Goal: Task Accomplishment & Management: Manage account settings

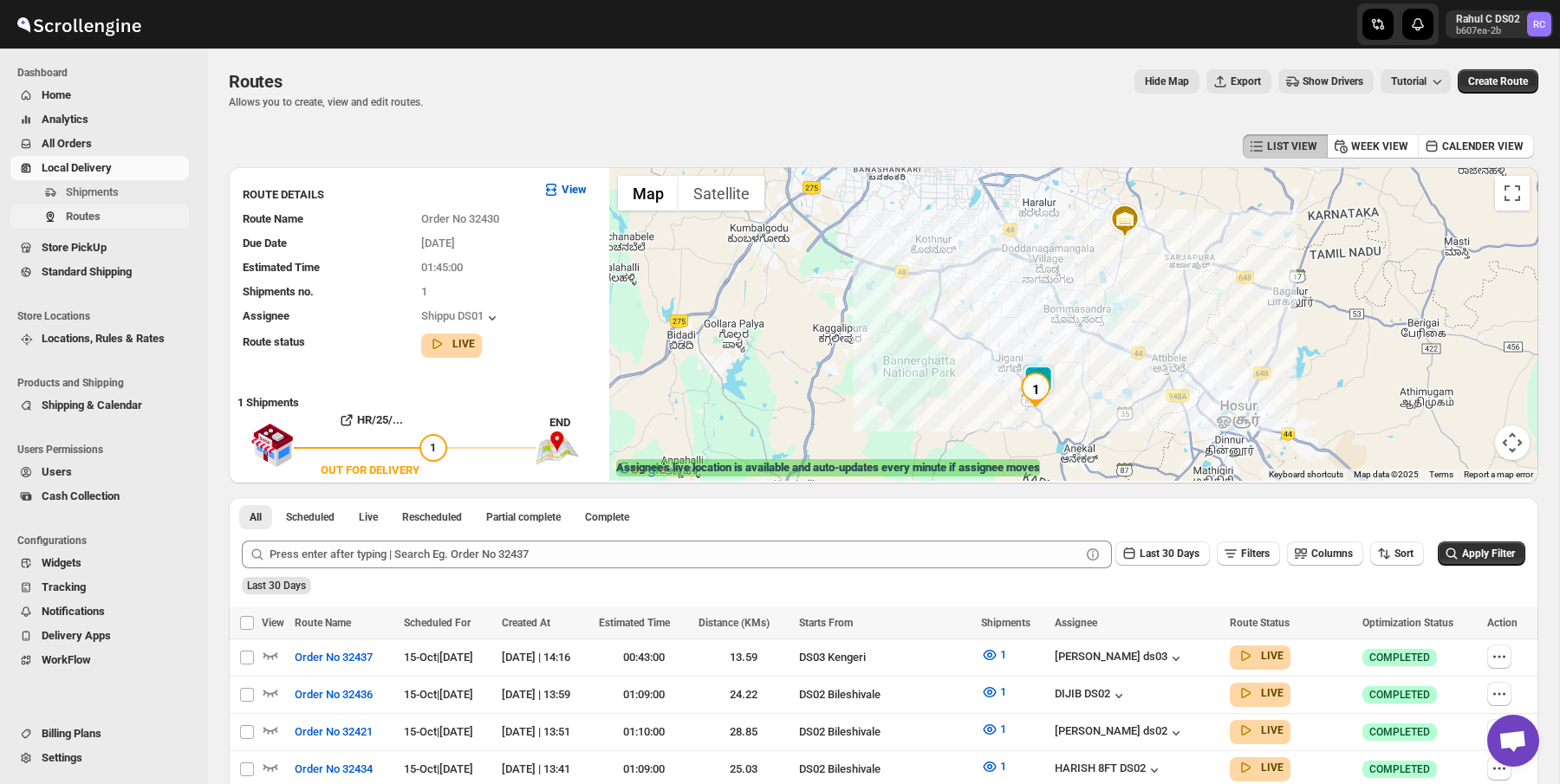
click at [107, 211] on span "Routes" at bounding box center [126, 217] width 120 height 18
click at [116, 187] on span "Shipments" at bounding box center [92, 191] width 53 height 13
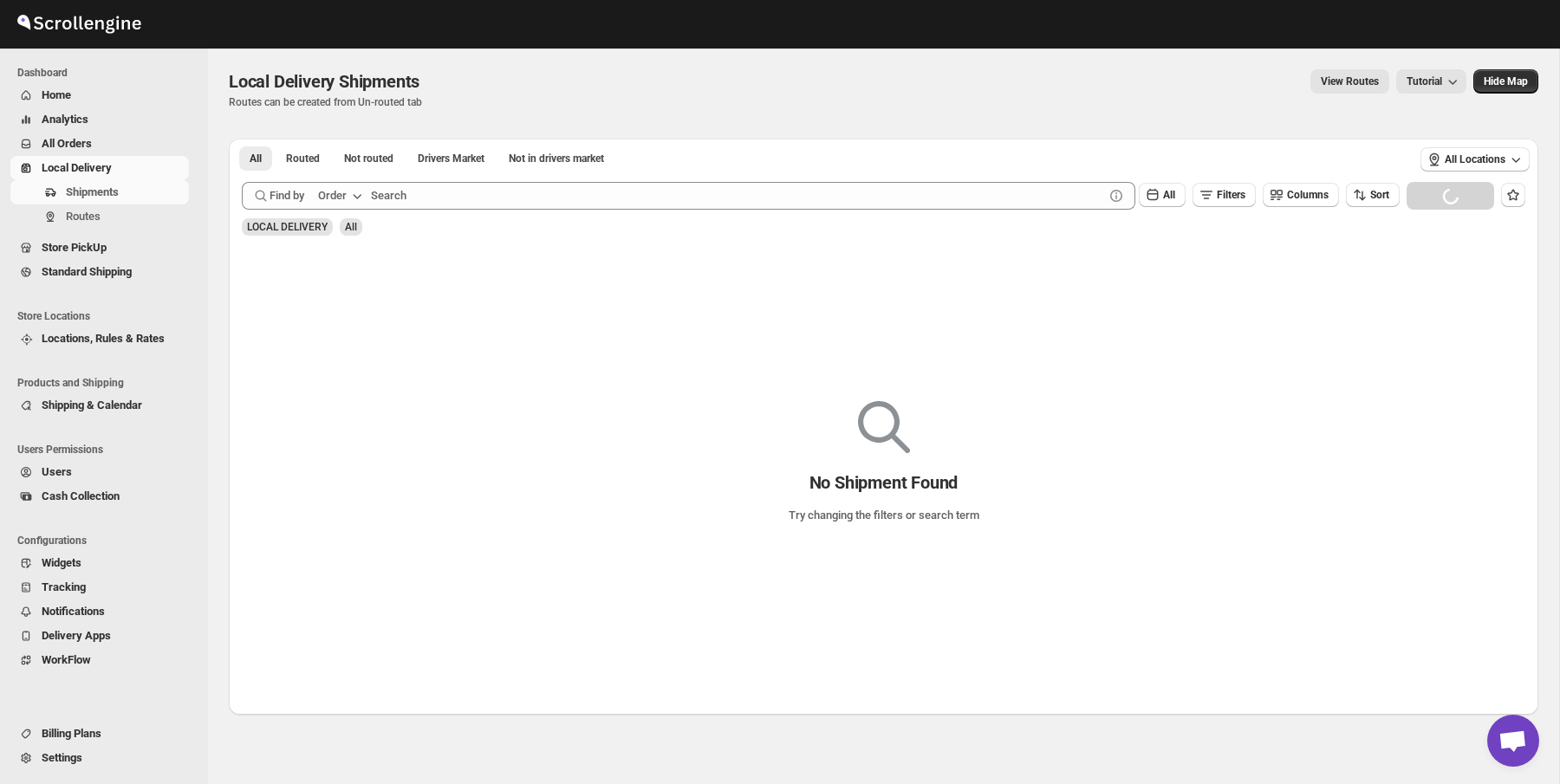
click at [139, 230] on div "Shipments Routes" at bounding box center [99, 208] width 199 height 56
click at [155, 211] on span "Routes" at bounding box center [126, 217] width 120 height 18
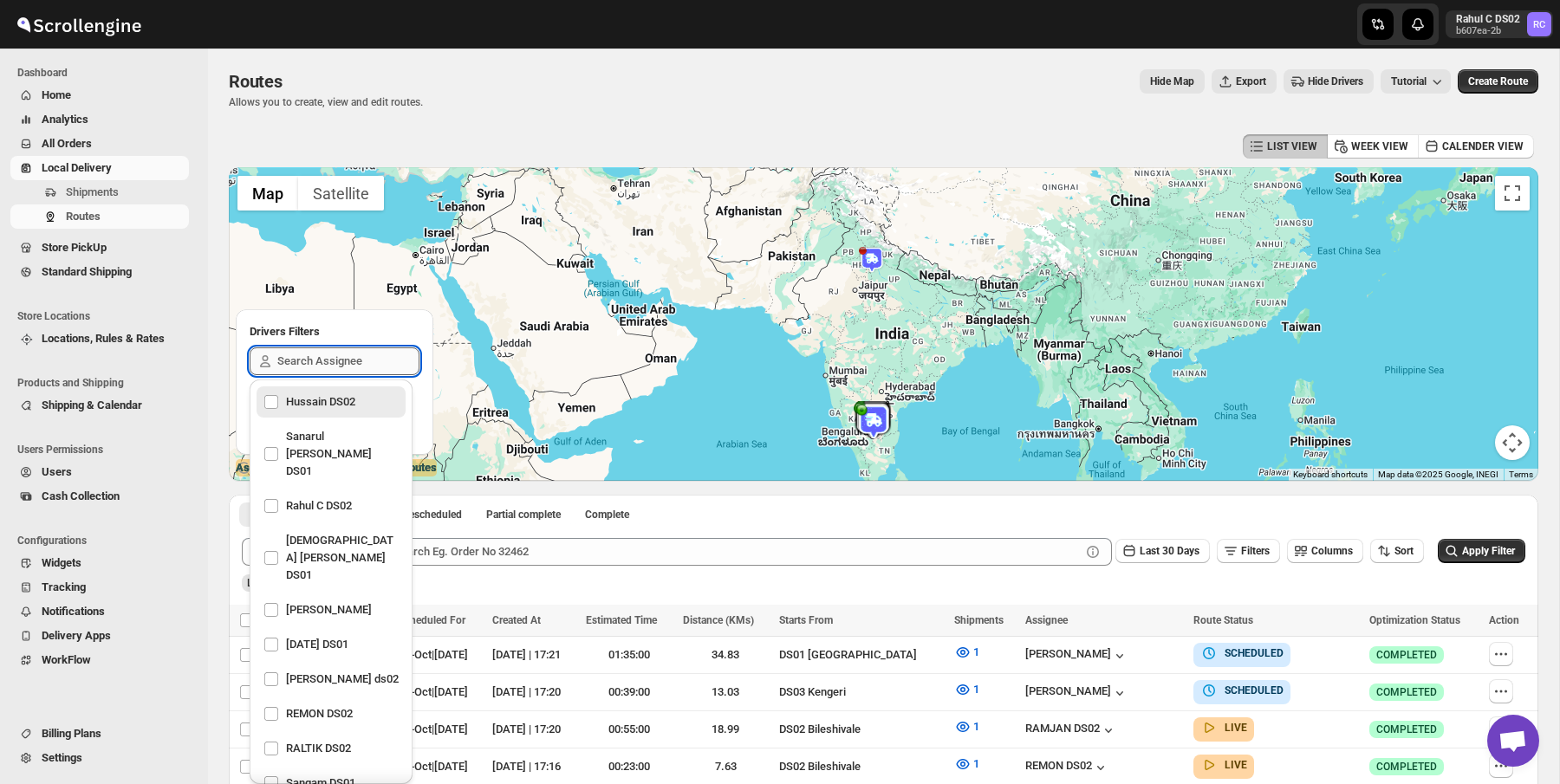
click at [320, 366] on input "text" at bounding box center [349, 361] width 142 height 27
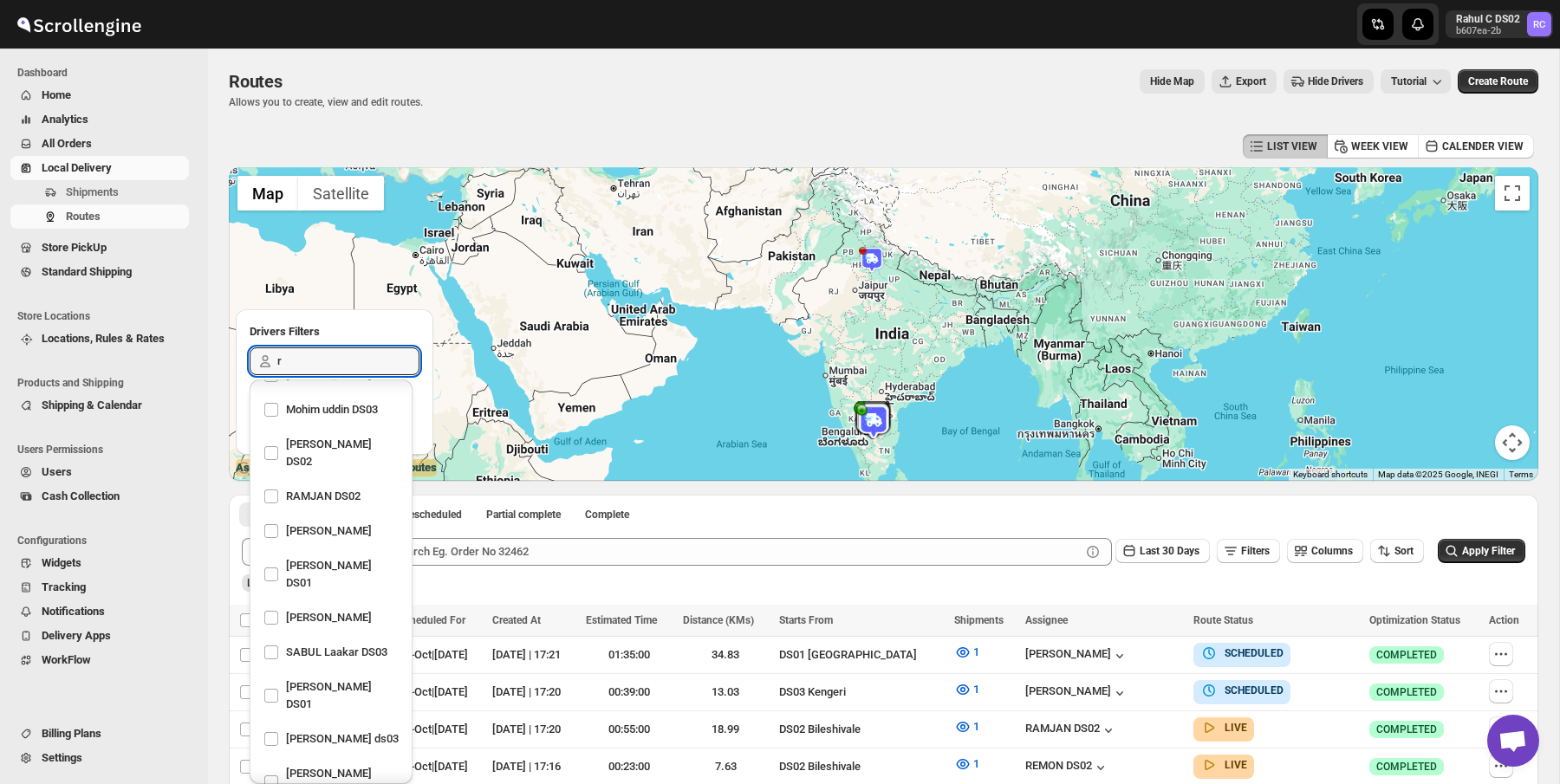
scroll to position [2, 0]
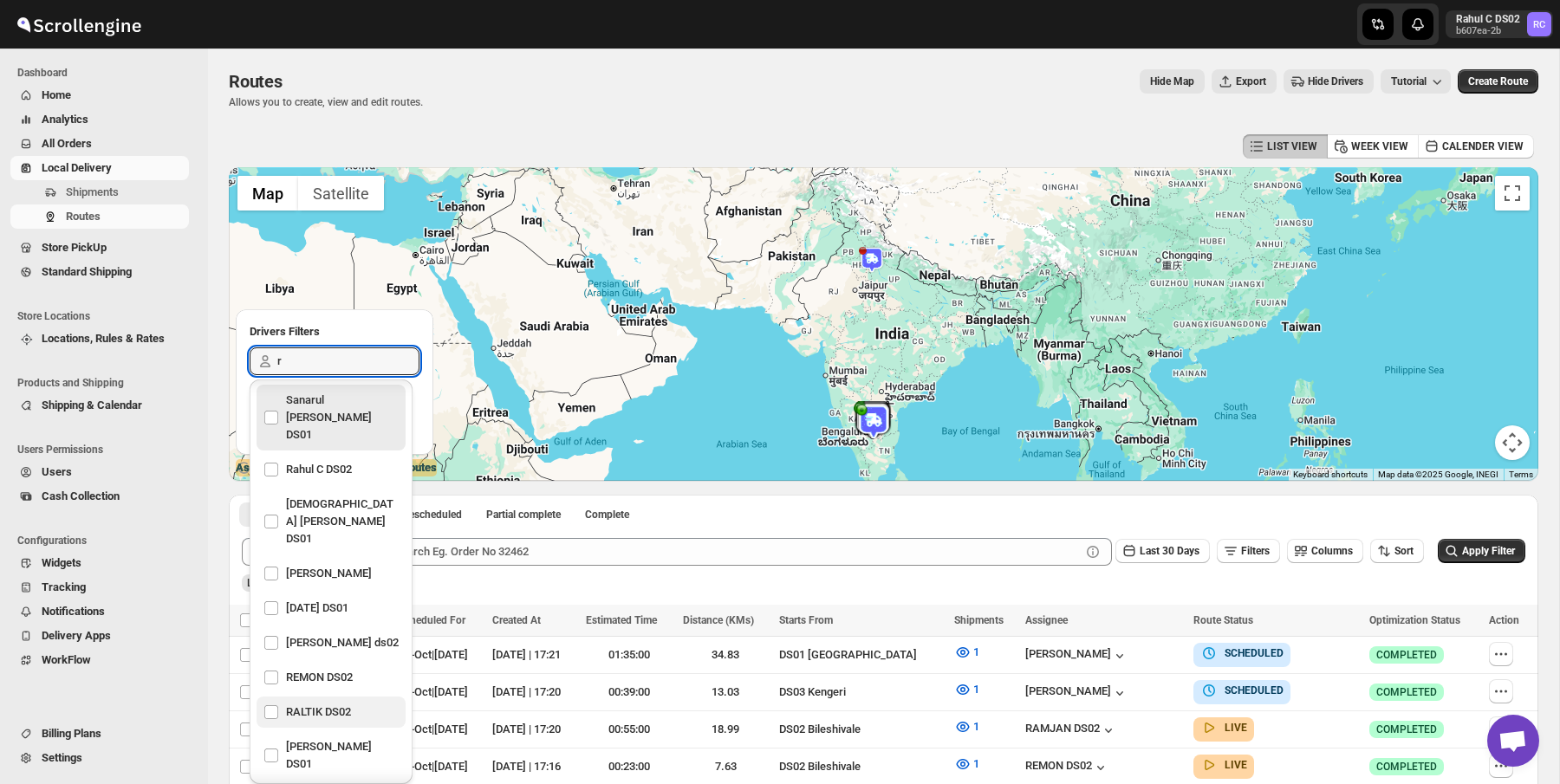
type input "ra"
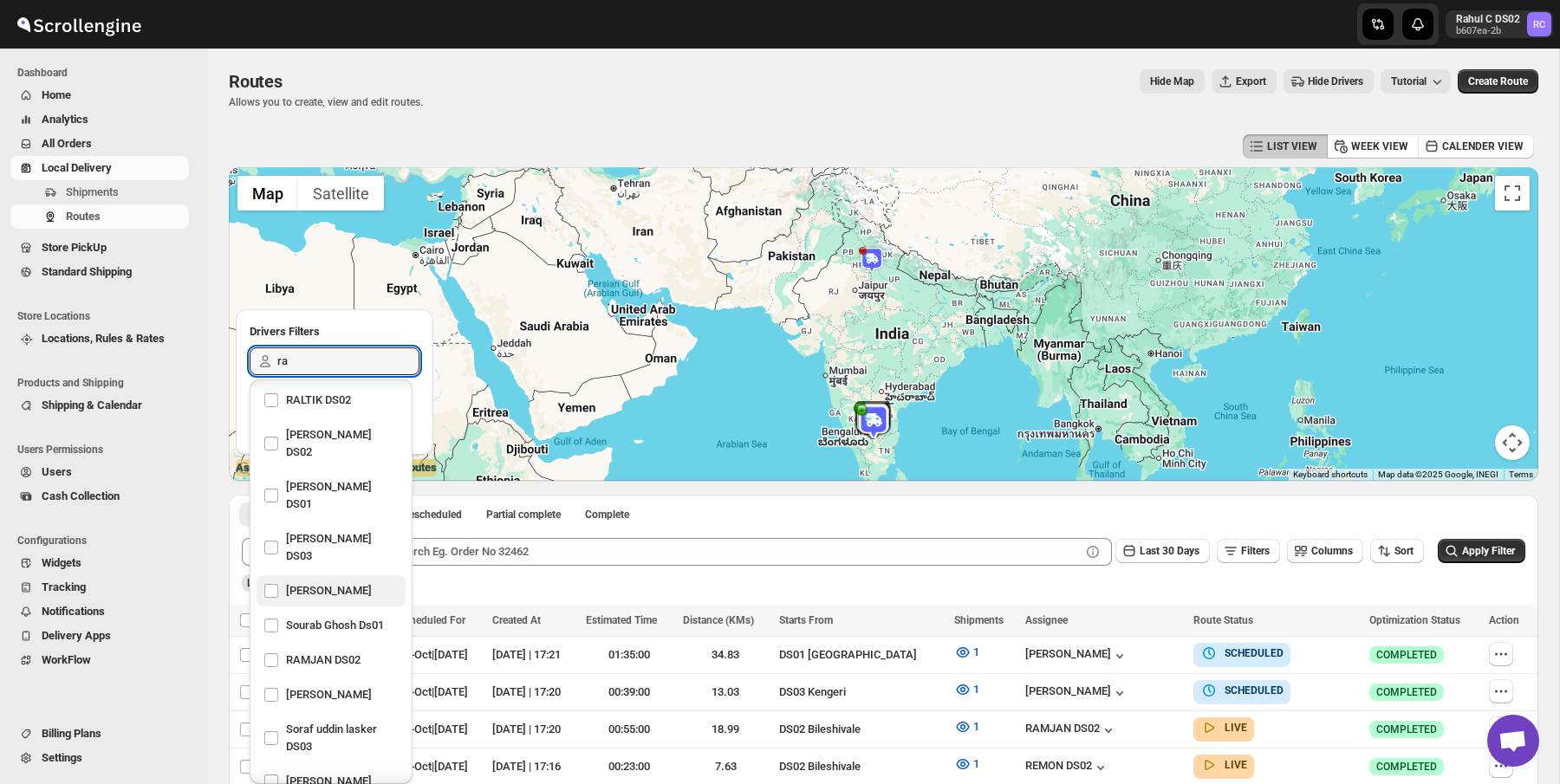
scroll to position [194, 0]
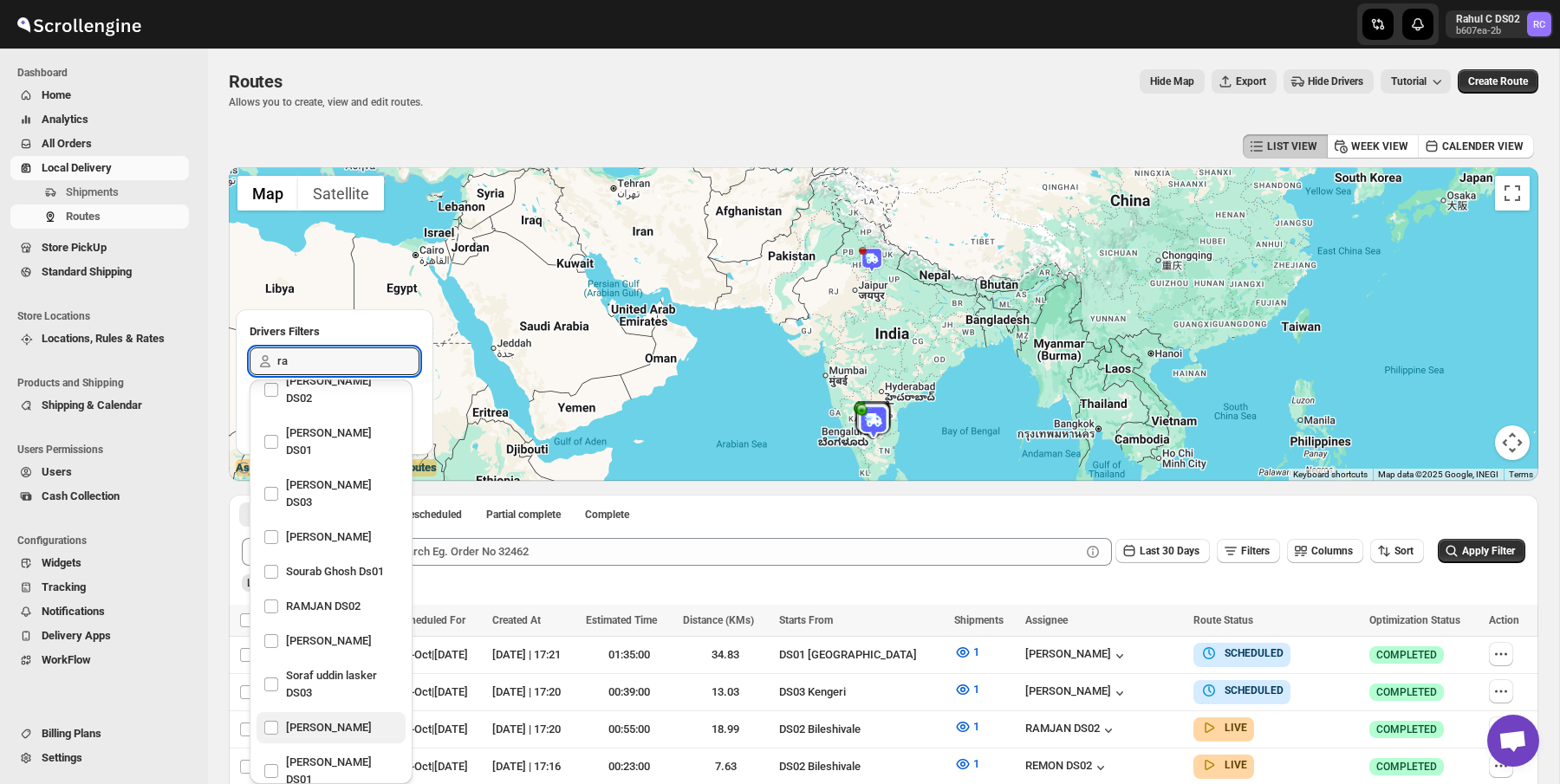
click at [351, 715] on div "Raj Test" at bounding box center [331, 727] width 135 height 25
checkbox input "true"
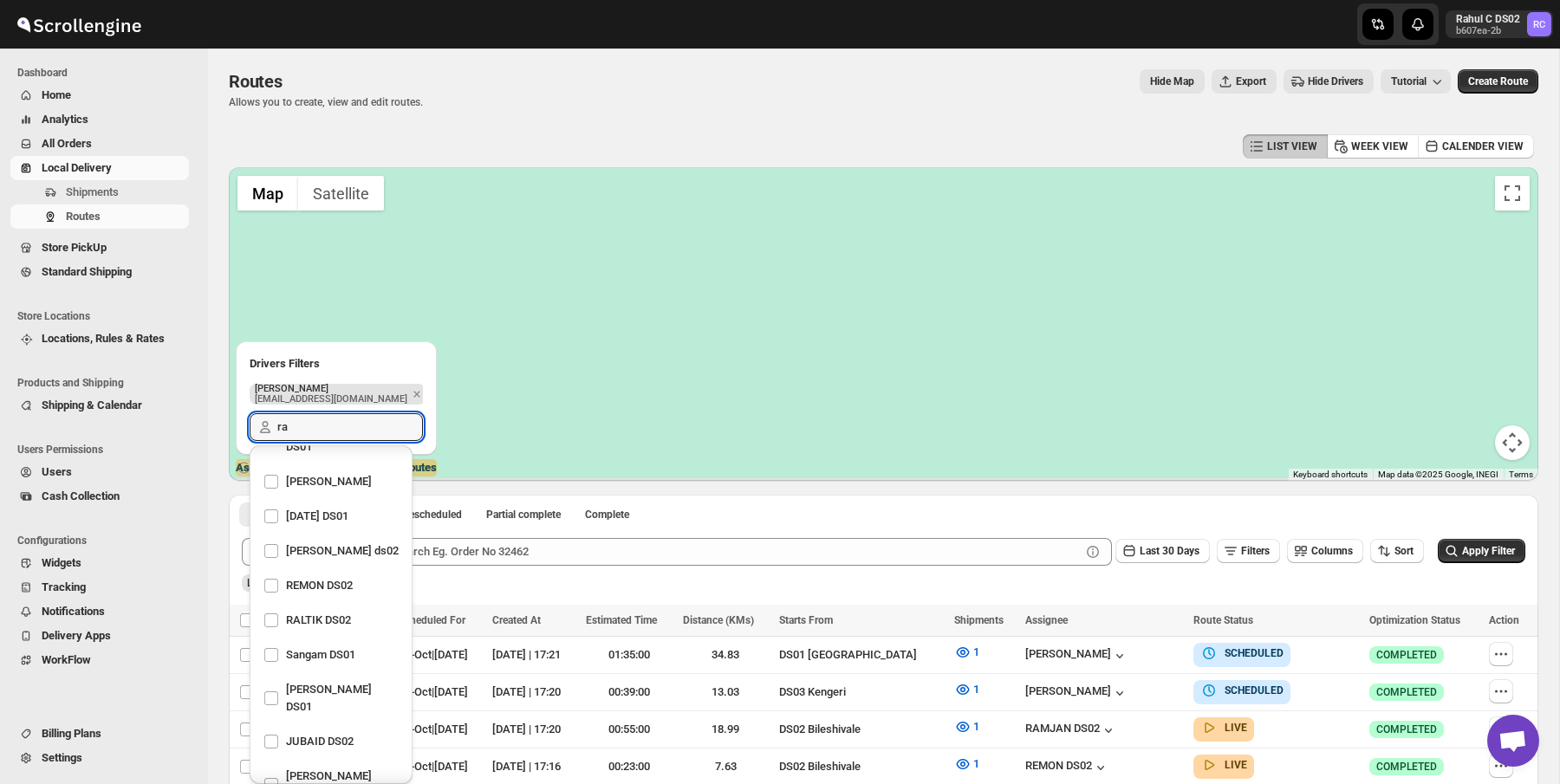
scroll to position [1732, 0]
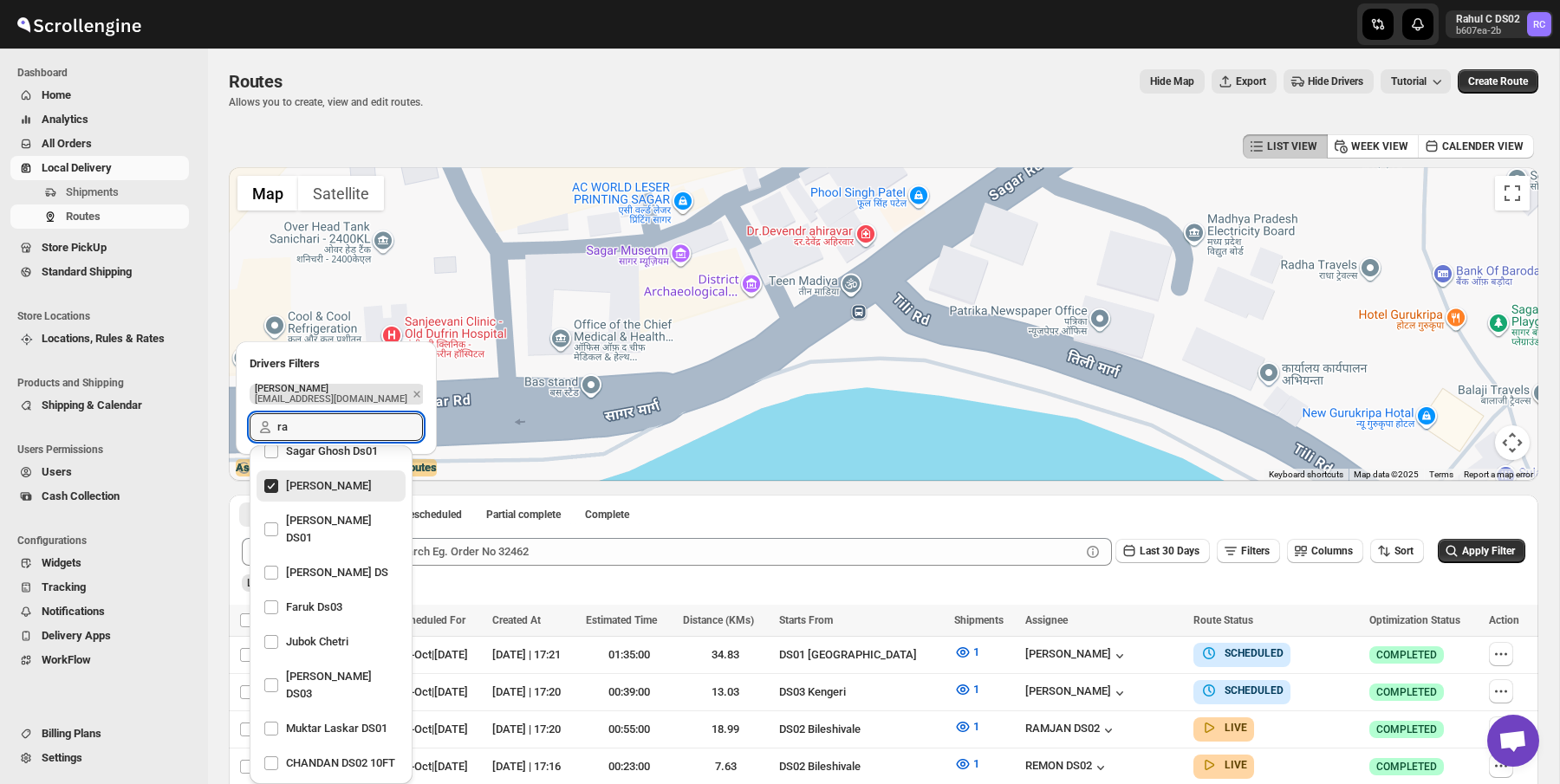
click at [547, 80] on div "Hide Map Export Hide Drivers Tutorial" at bounding box center [943, 81] width 1014 height 25
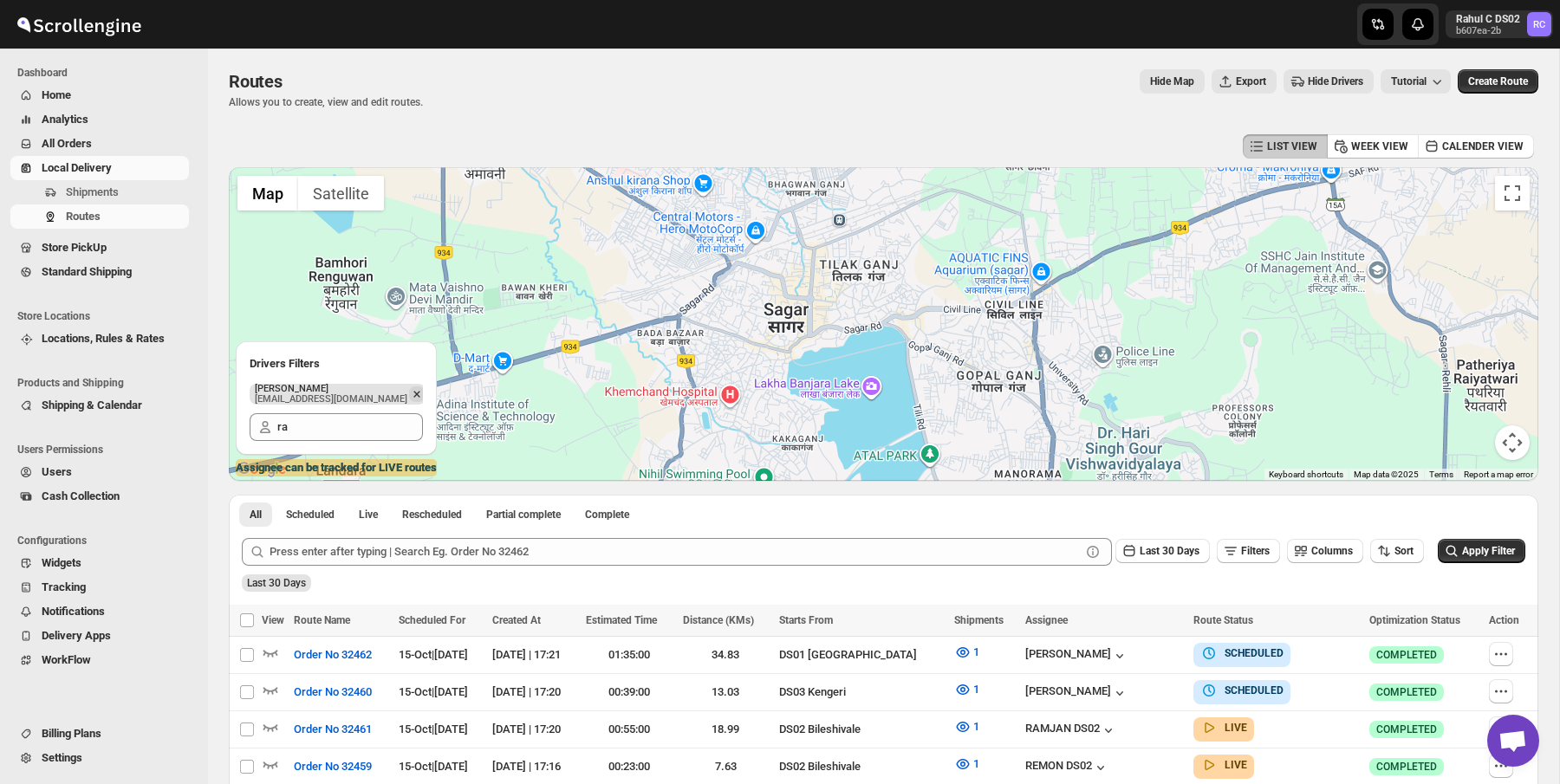
click at [409, 394] on icon "Remove" at bounding box center [417, 394] width 16 height 16
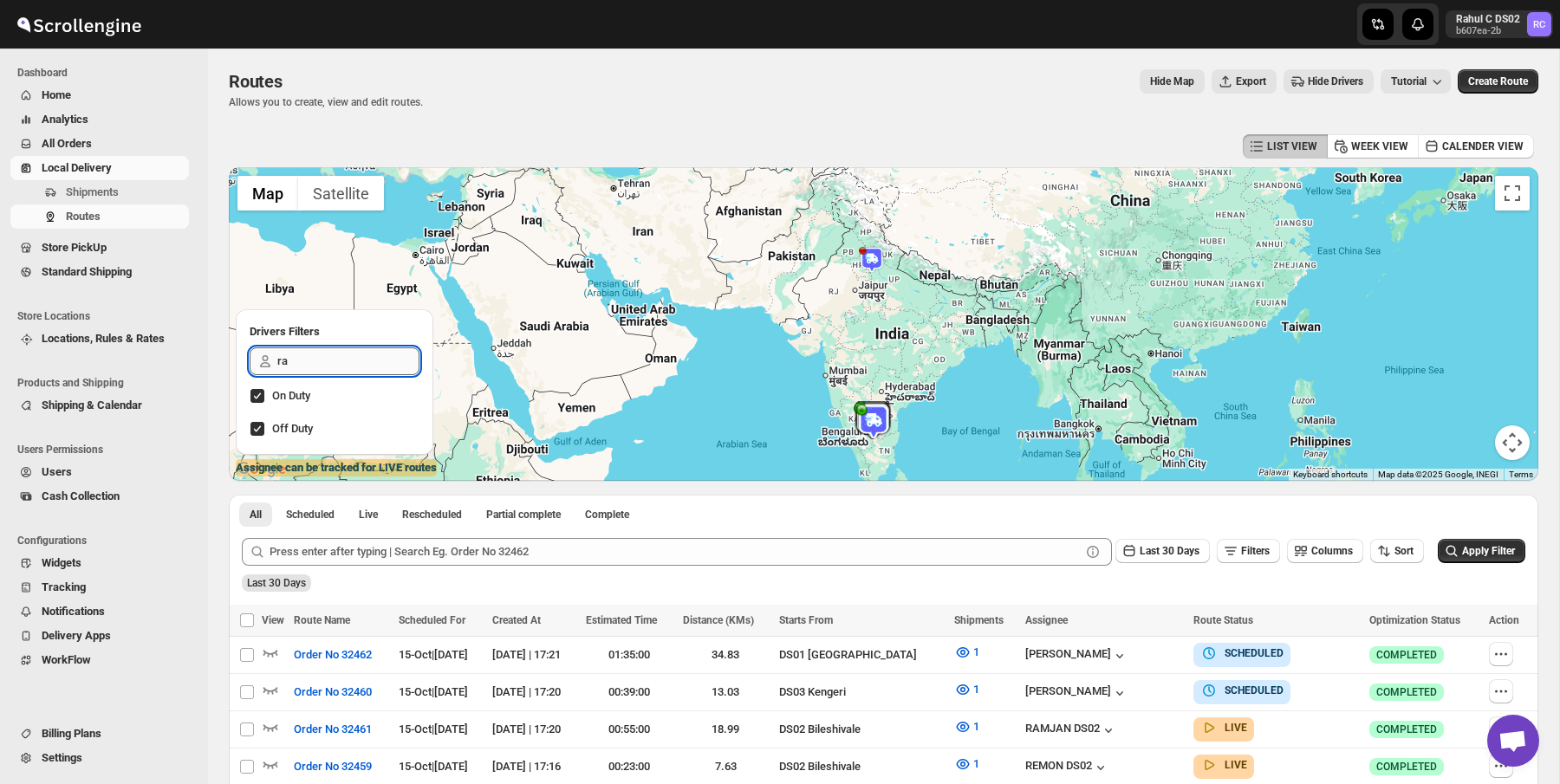
click at [342, 358] on input "ra" at bounding box center [349, 361] width 142 height 27
type input "rahul"
click at [319, 393] on div "Rahul C DS02" at bounding box center [331, 401] width 135 height 25
checkbox input "true"
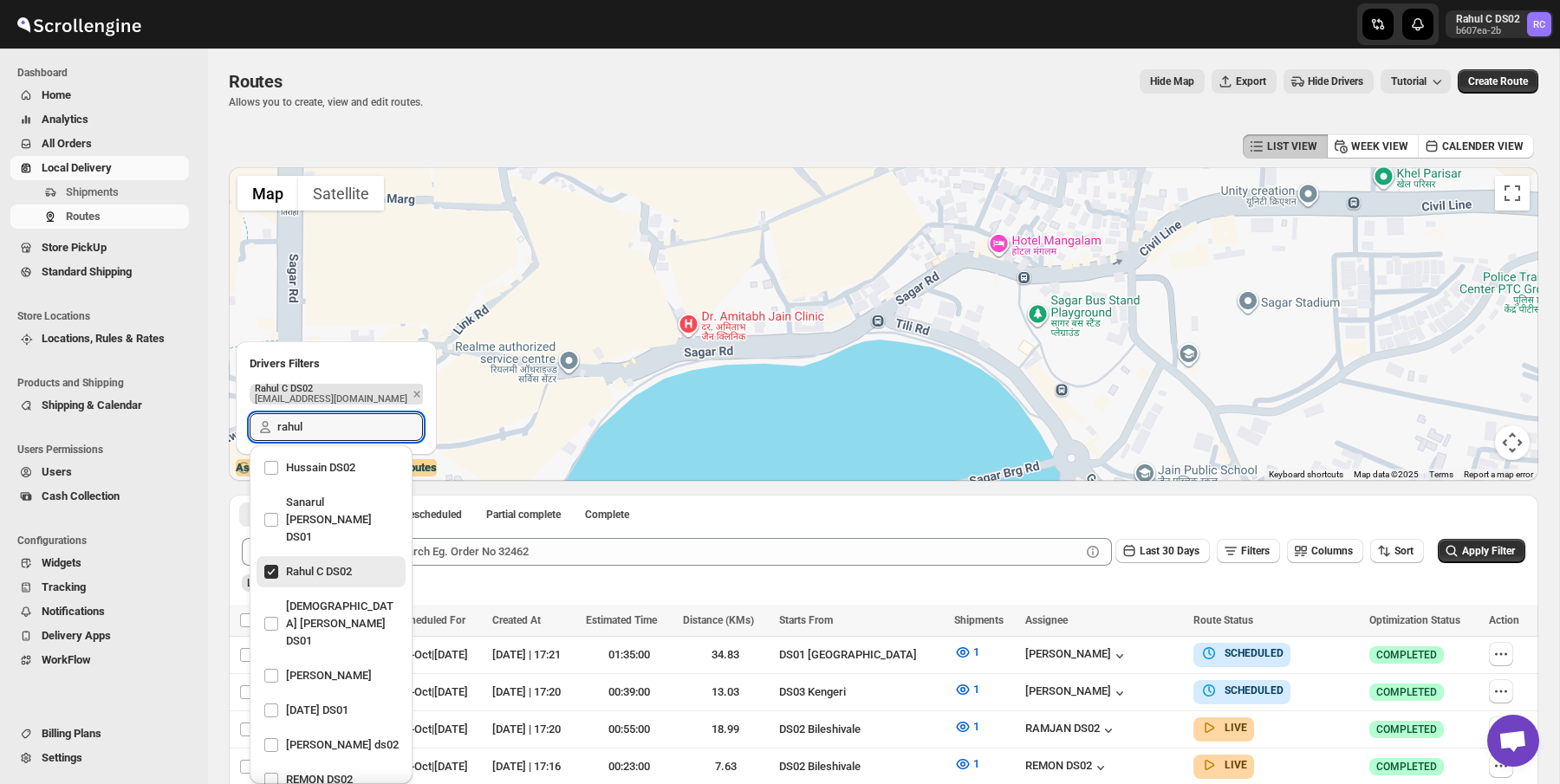
type input "rahul"
click at [343, 559] on div "Rahul C DS02" at bounding box center [331, 571] width 135 height 25
checkbox input "false"
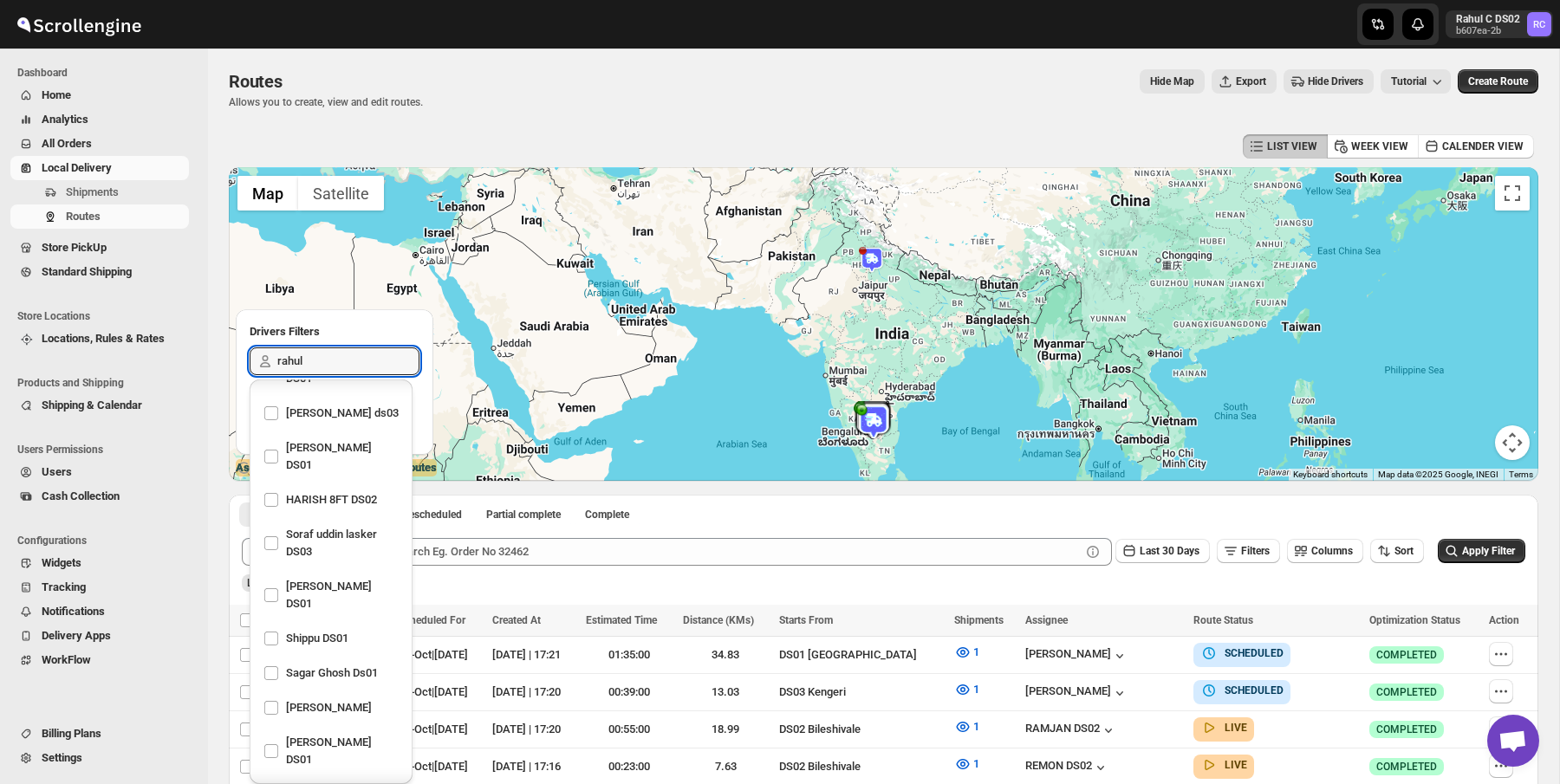
scroll to position [1449, 0]
click at [354, 691] on div "Raj Test" at bounding box center [331, 703] width 135 height 25
checkbox input "true"
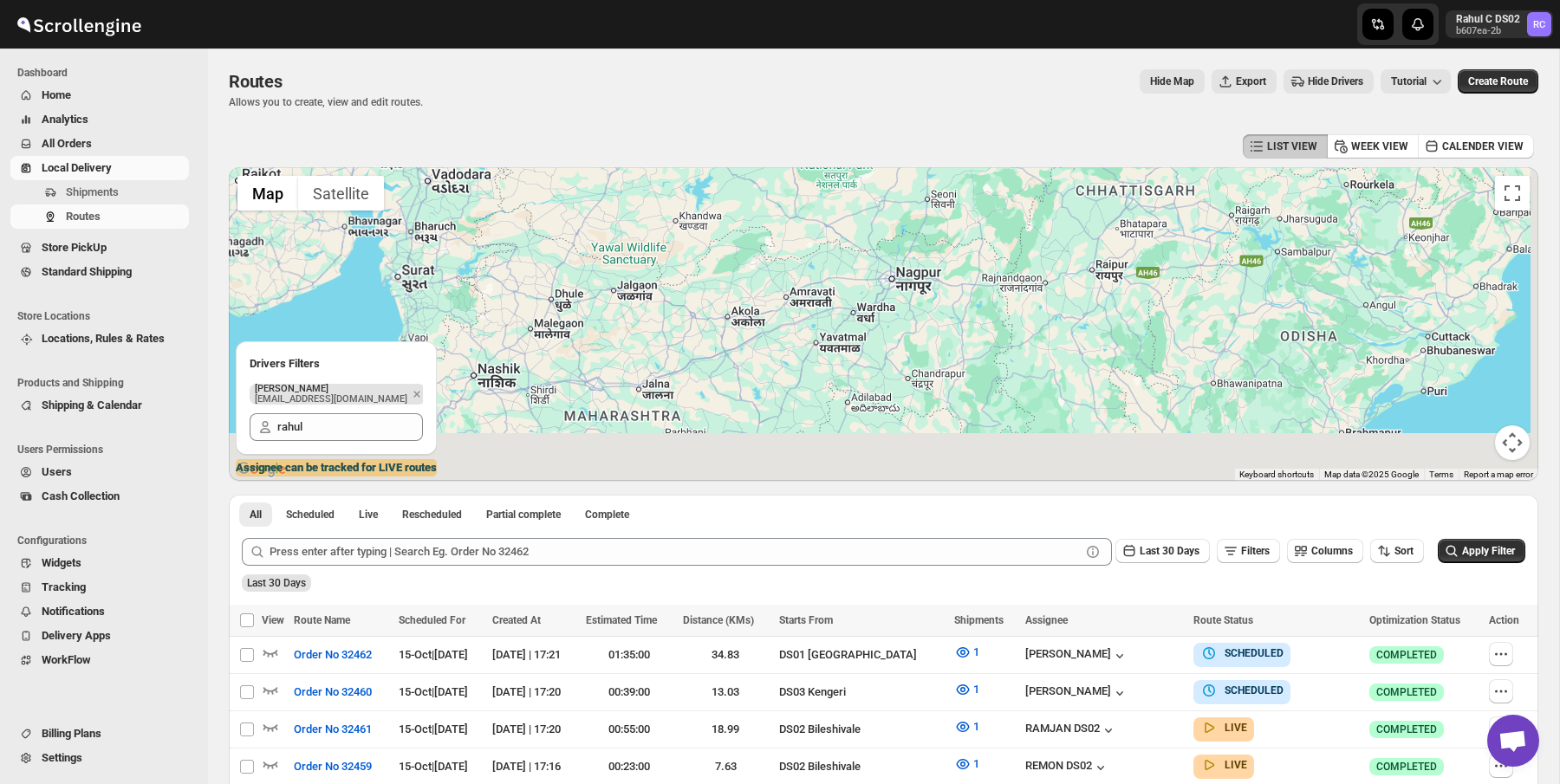
drag, startPoint x: 828, startPoint y: 453, endPoint x: 738, endPoint y: -26, distance: 487.4
click at [738, 0] on html "Skip to content Rahul C DS02 b607ea-2b RC Dashboard Home Analytics All Orders L…" at bounding box center [780, 392] width 1560 height 784
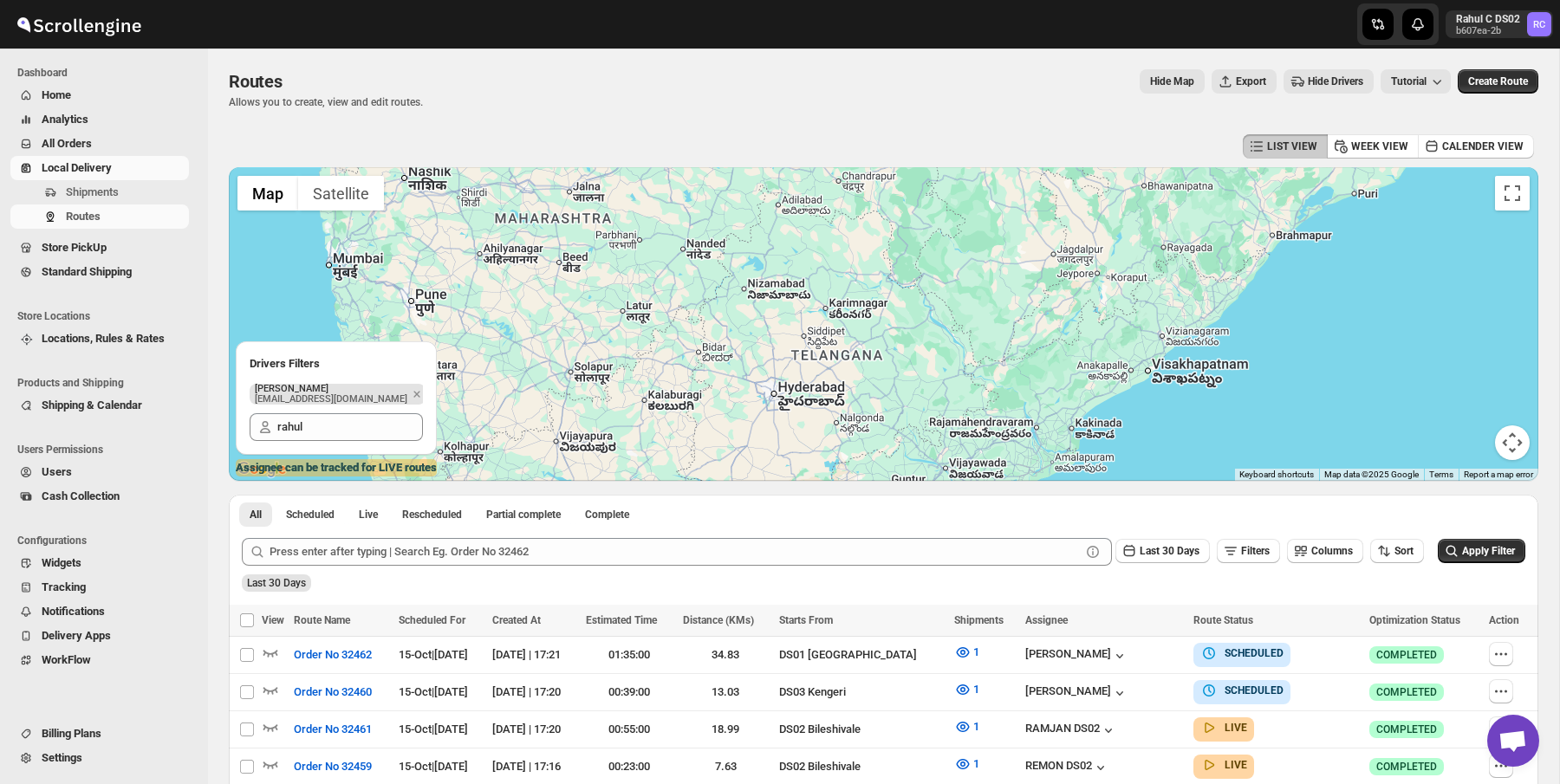
drag, startPoint x: 715, startPoint y: 376, endPoint x: 639, endPoint y: 440, distance: 99.4
click at [639, 440] on div at bounding box center [884, 324] width 1310 height 314
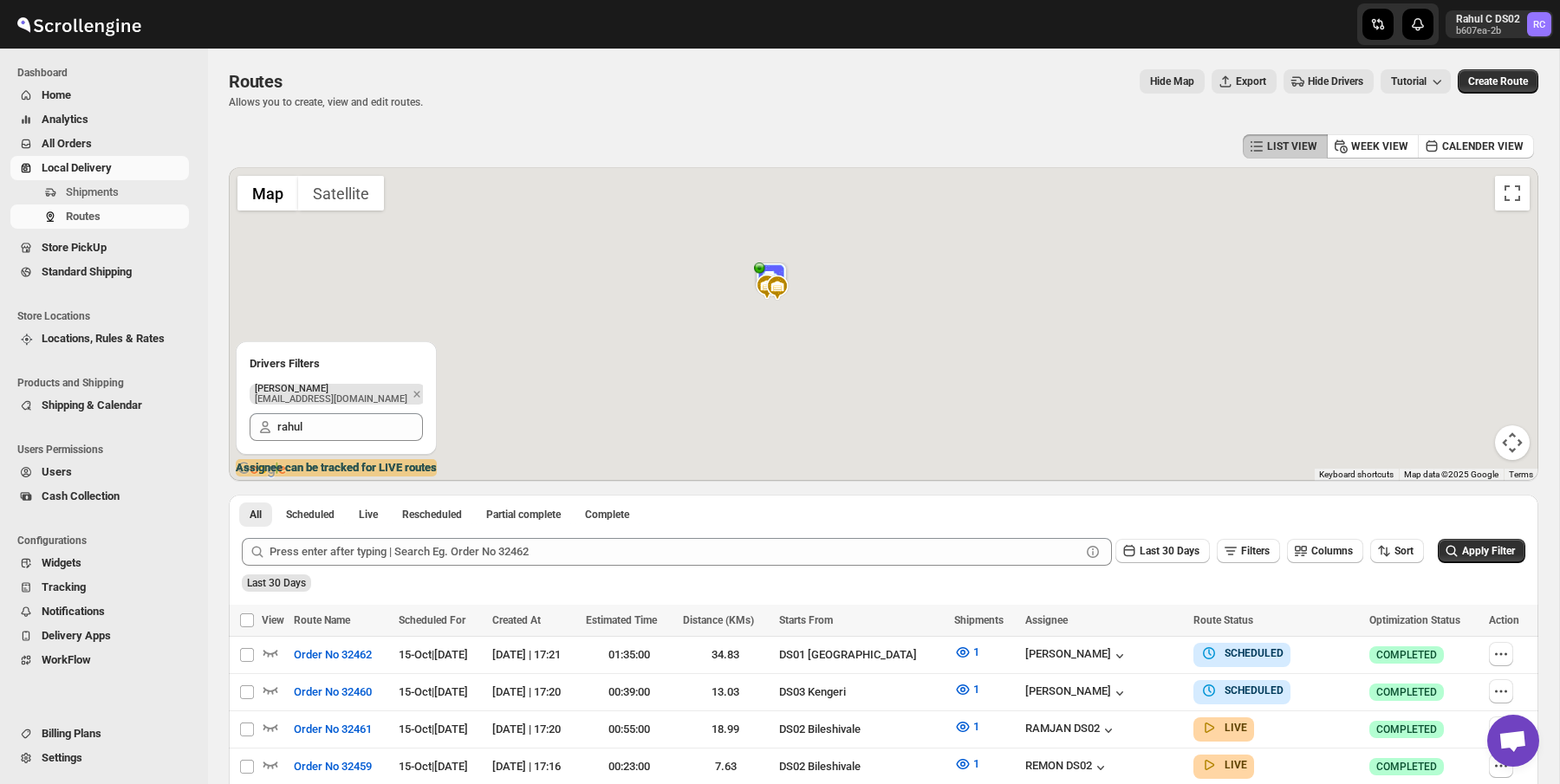
drag, startPoint x: 885, startPoint y: 366, endPoint x: 793, endPoint y: -92, distance: 467.1
click at [793, 0] on html "Skip to content Rahul C DS02 b607ea-2b RC Dashboard Home Analytics All Orders L…" at bounding box center [780, 392] width 1560 height 784
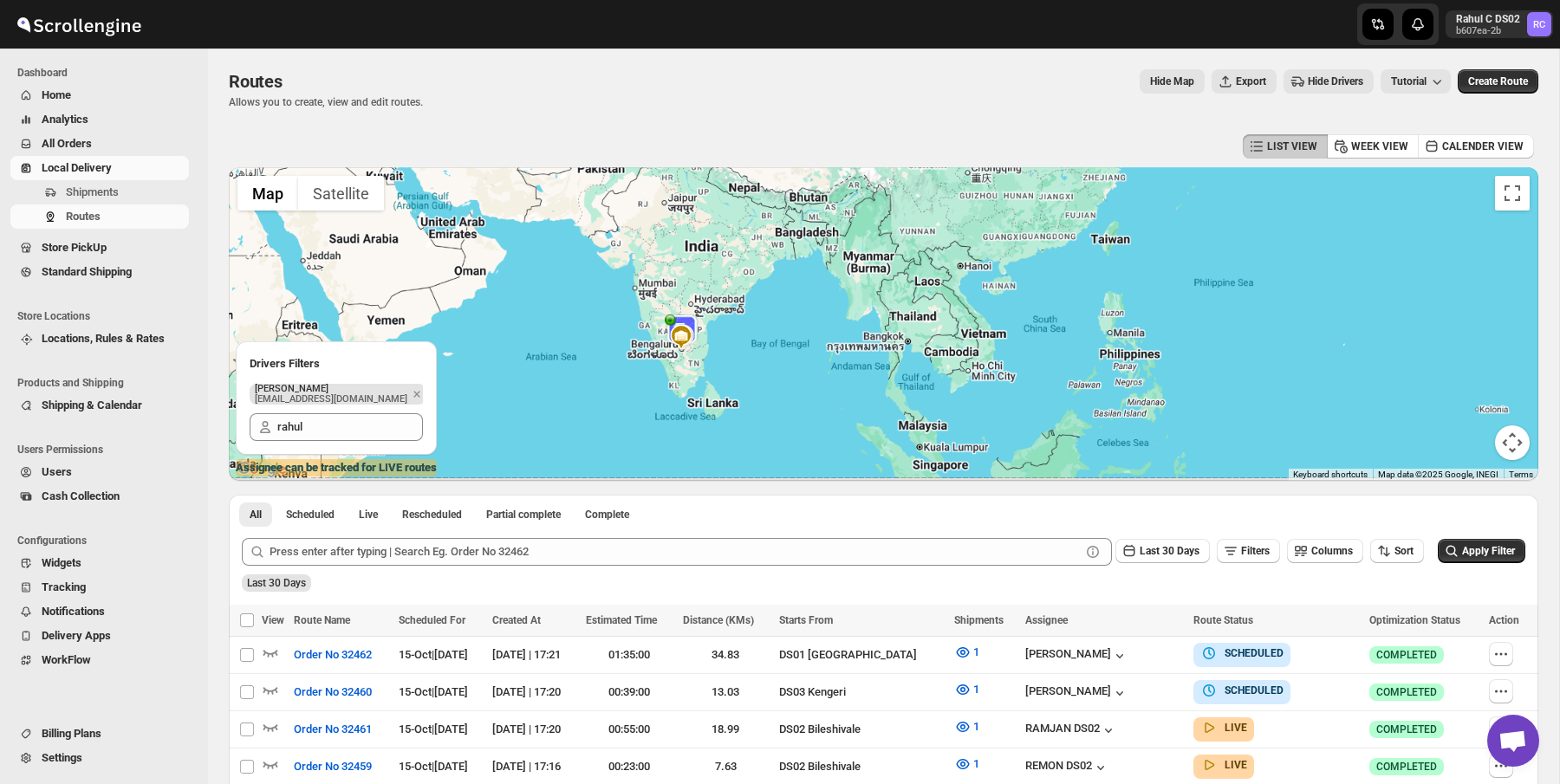
drag, startPoint x: 670, startPoint y: 426, endPoint x: 663, endPoint y: 231, distance: 195.1
click at [663, 234] on div at bounding box center [884, 324] width 1310 height 314
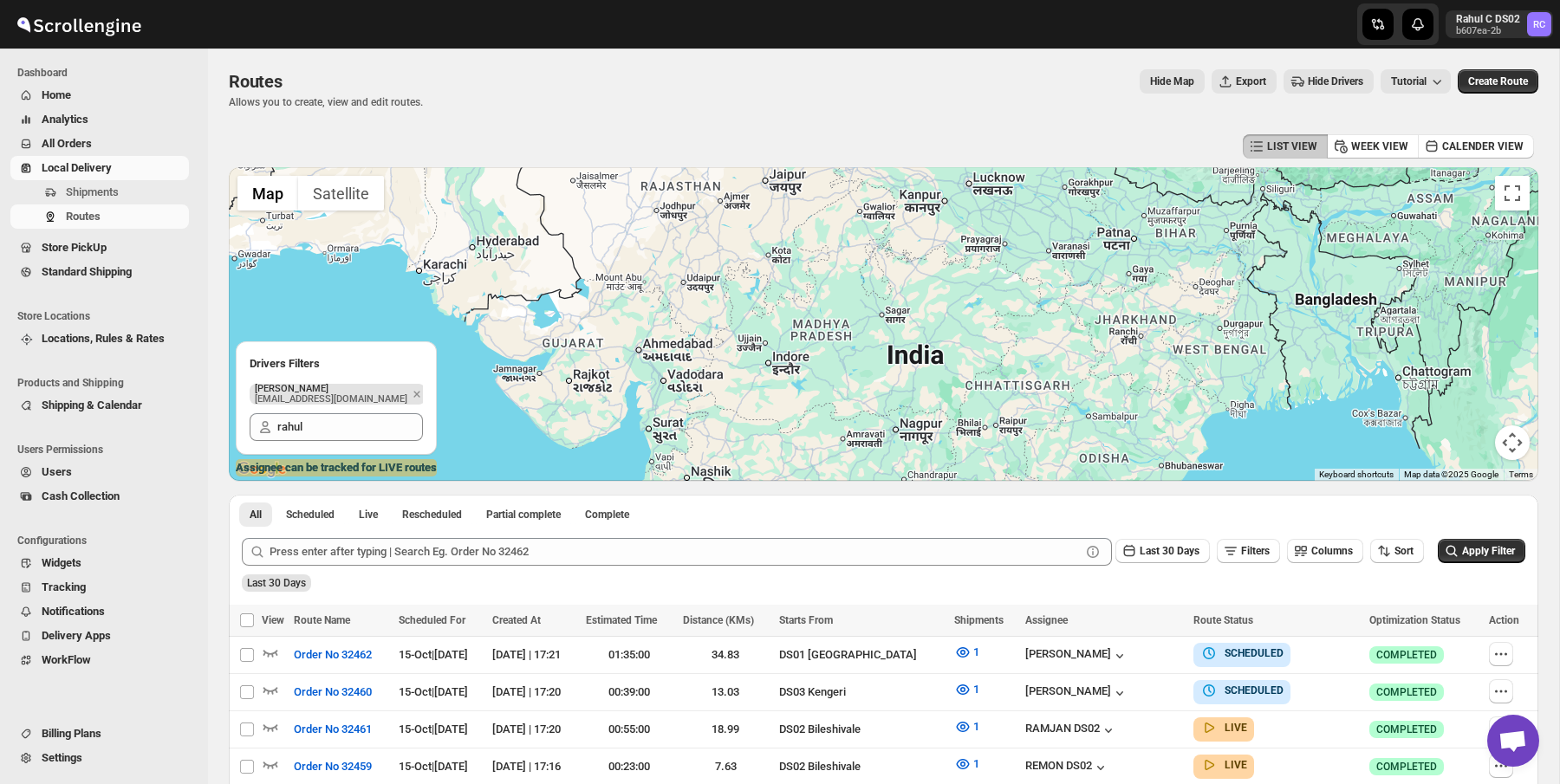
drag, startPoint x: 892, startPoint y: 469, endPoint x: 848, endPoint y: 302, distance: 172.7
click at [848, 305] on div at bounding box center [884, 324] width 1310 height 314
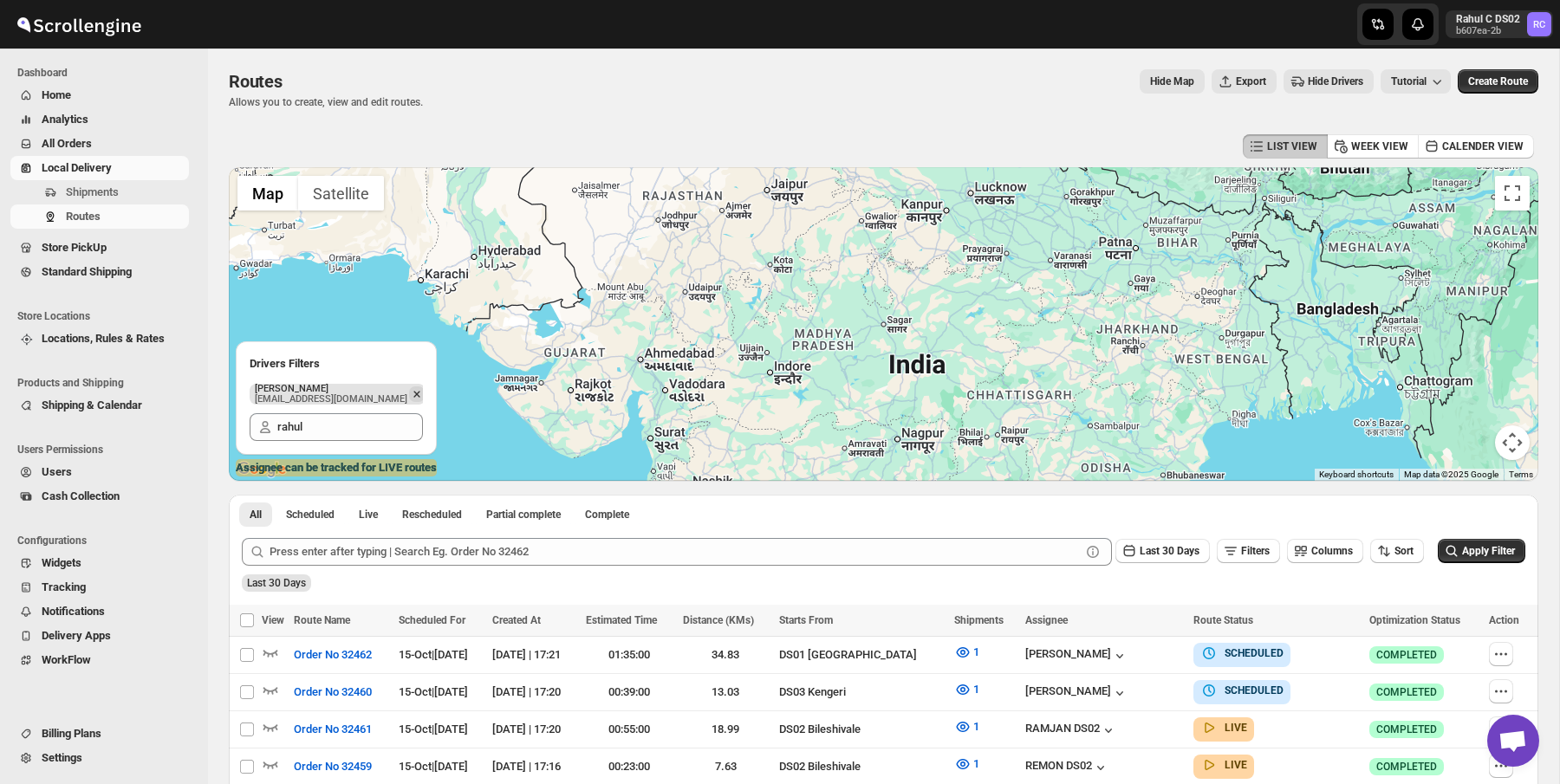
click at [409, 392] on icon "Remove" at bounding box center [417, 394] width 16 height 16
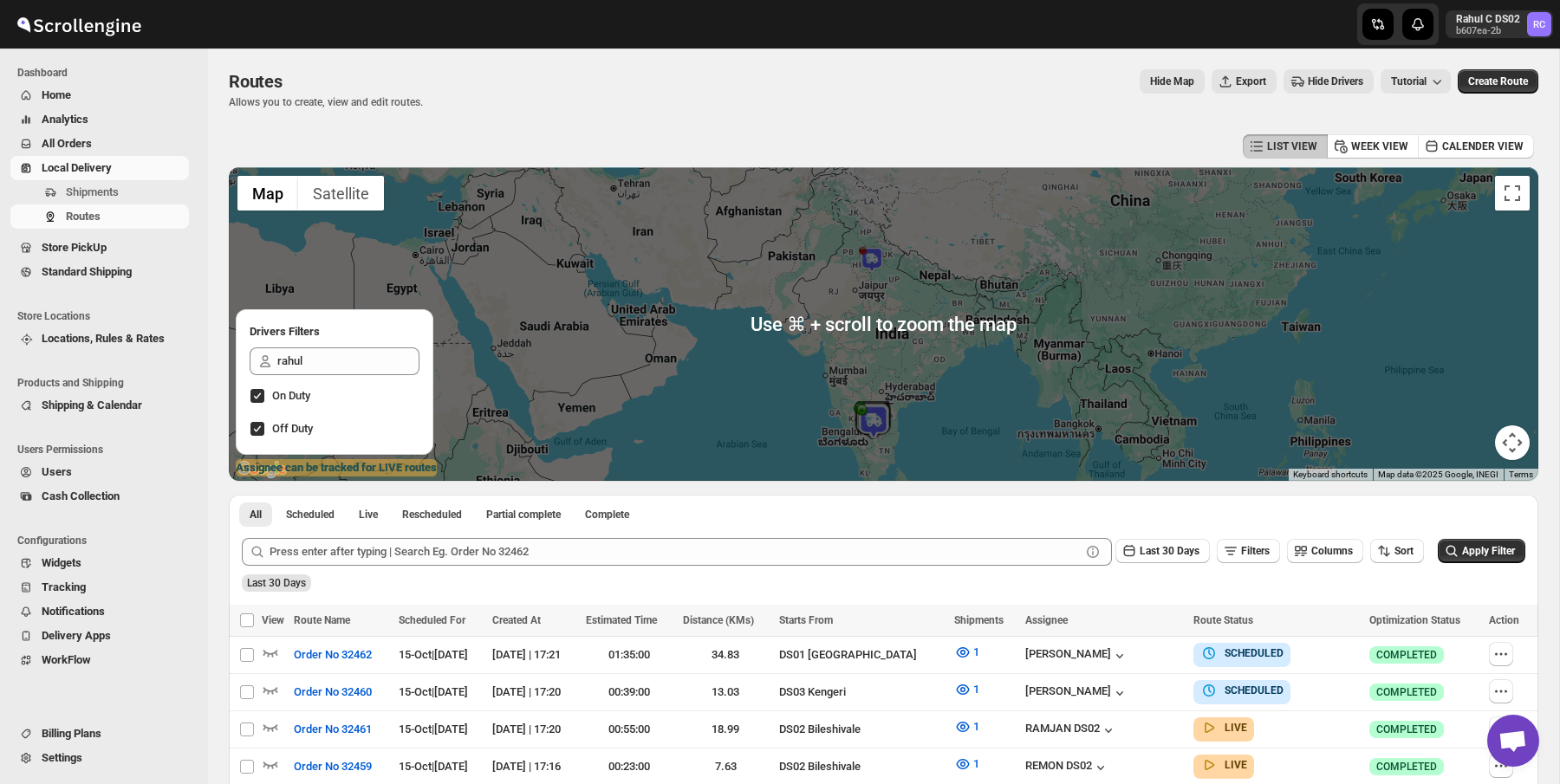
scroll to position [45, 0]
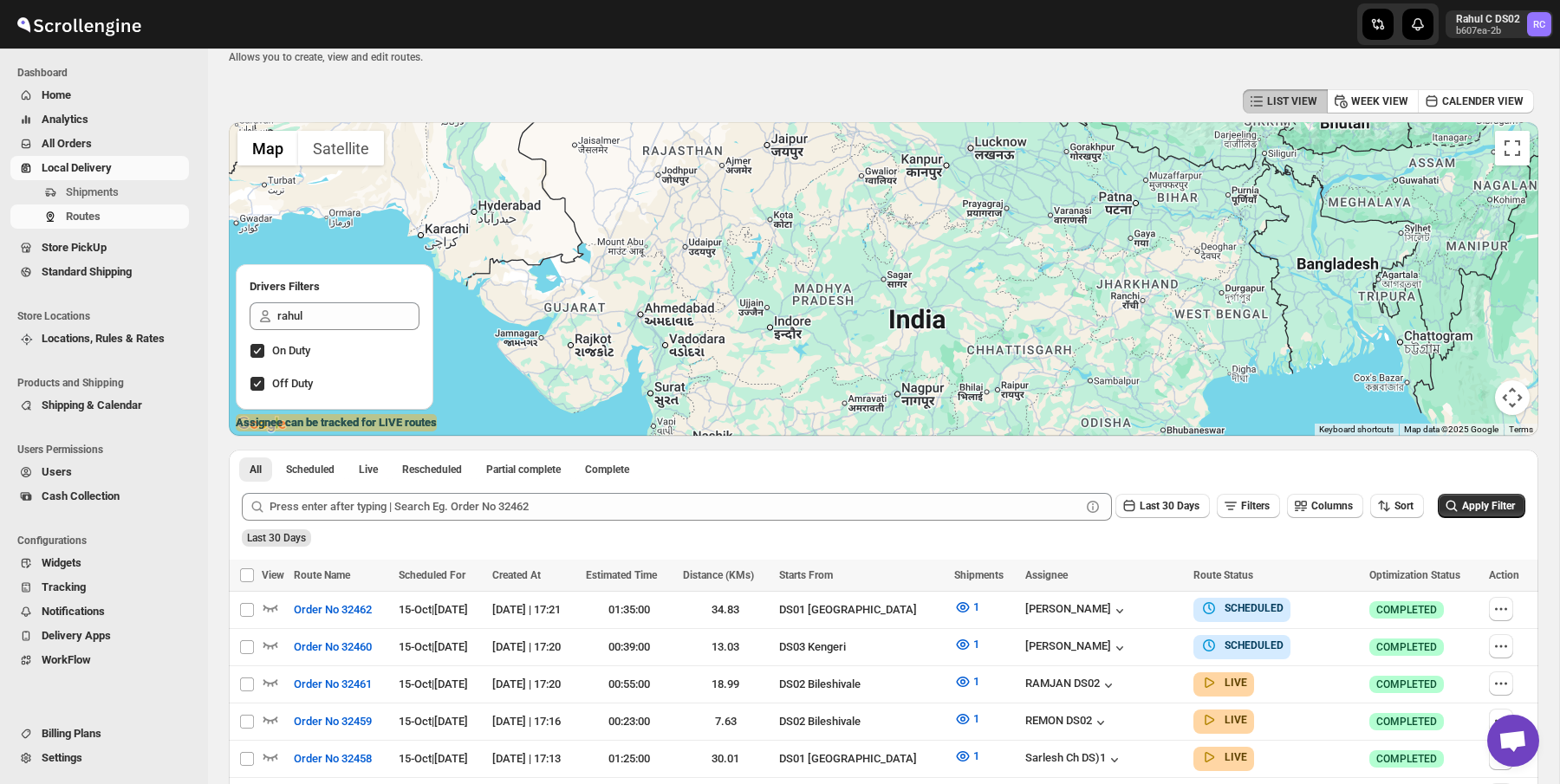
click at [881, 337] on div at bounding box center [884, 279] width 1310 height 314
drag, startPoint x: 854, startPoint y: 428, endPoint x: 811, endPoint y: 301, distance: 134.1
click at [811, 301] on div at bounding box center [884, 279] width 1310 height 314
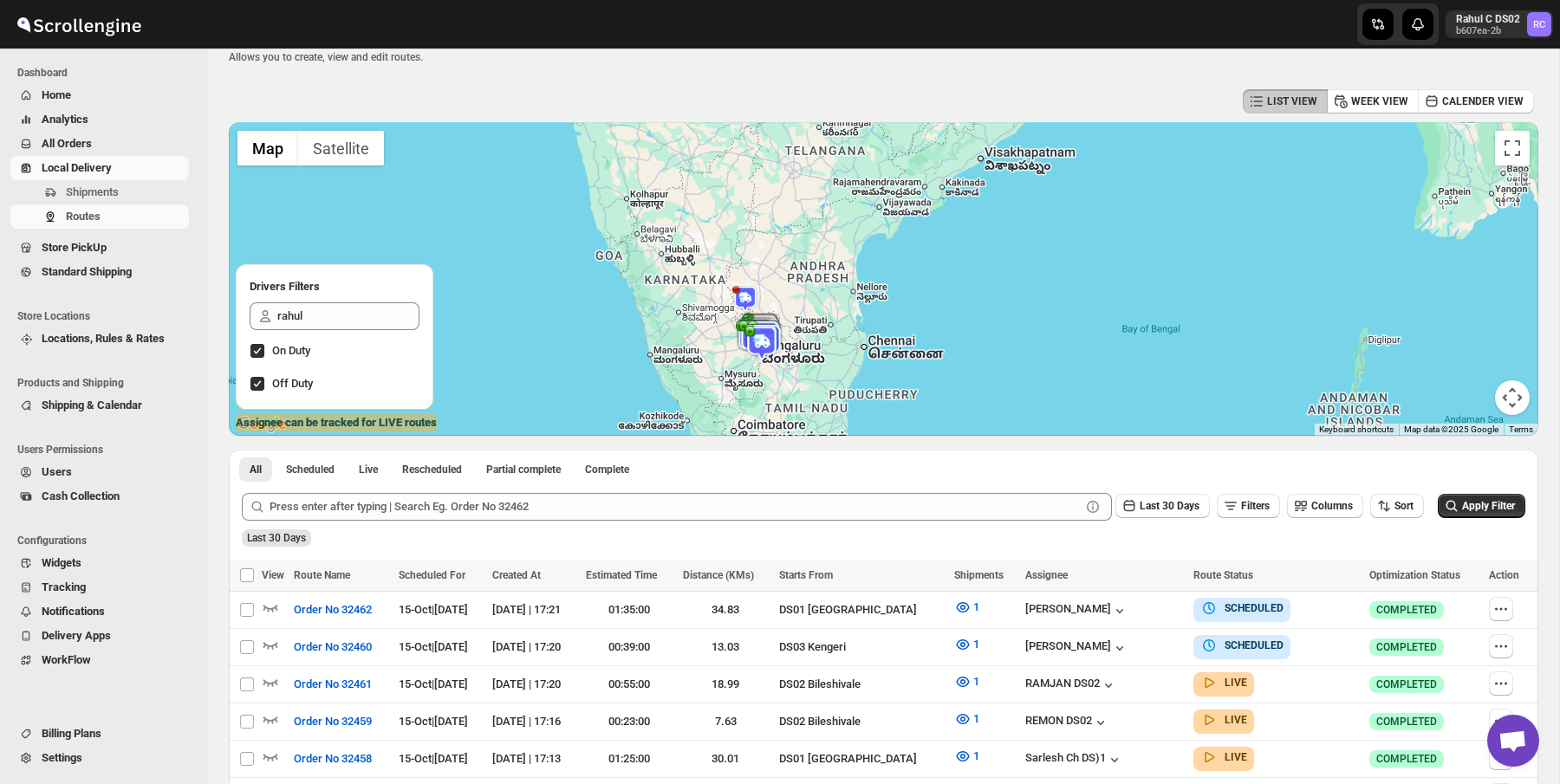
drag, startPoint x: 859, startPoint y: 304, endPoint x: 774, endPoint y: -89, distance: 402.1
click at [774, 0] on html "Skip to content Rahul C DS02 b607ea-2b RC Dashboard Home Analytics All Orders L…" at bounding box center [780, 346] width 1560 height 784
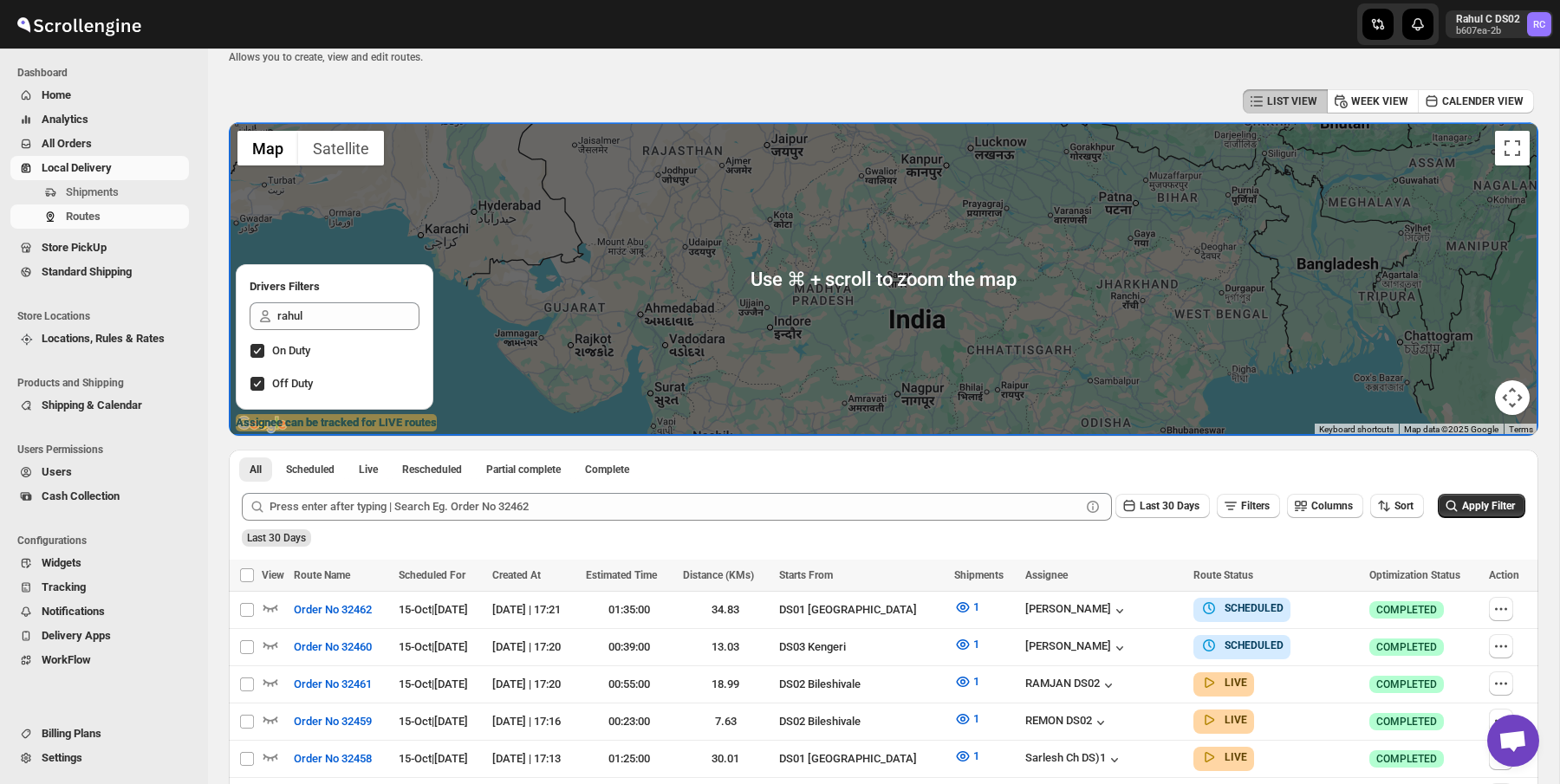
scroll to position [0, 0]
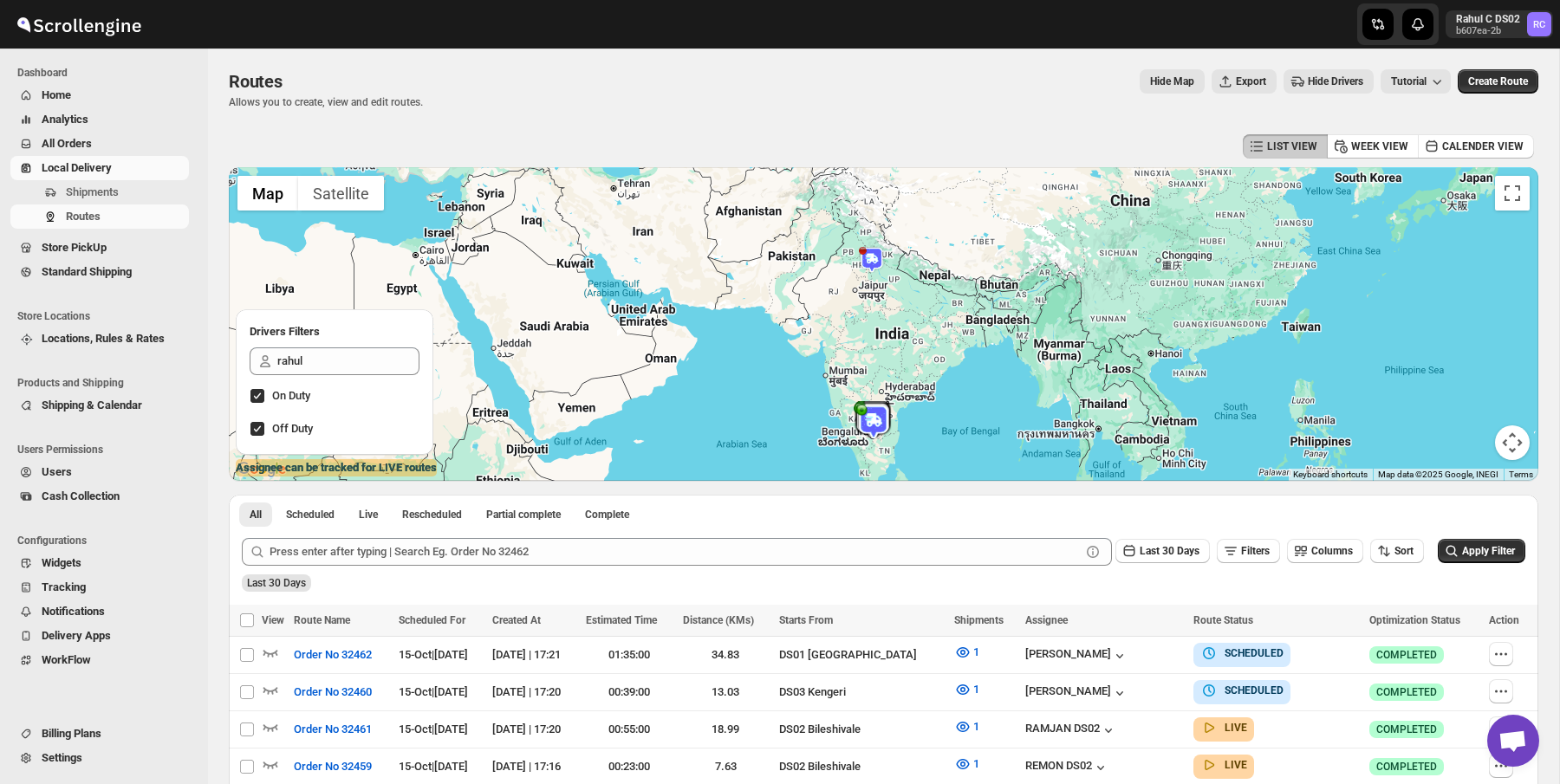
click at [875, 257] on img at bounding box center [872, 260] width 26 height 26
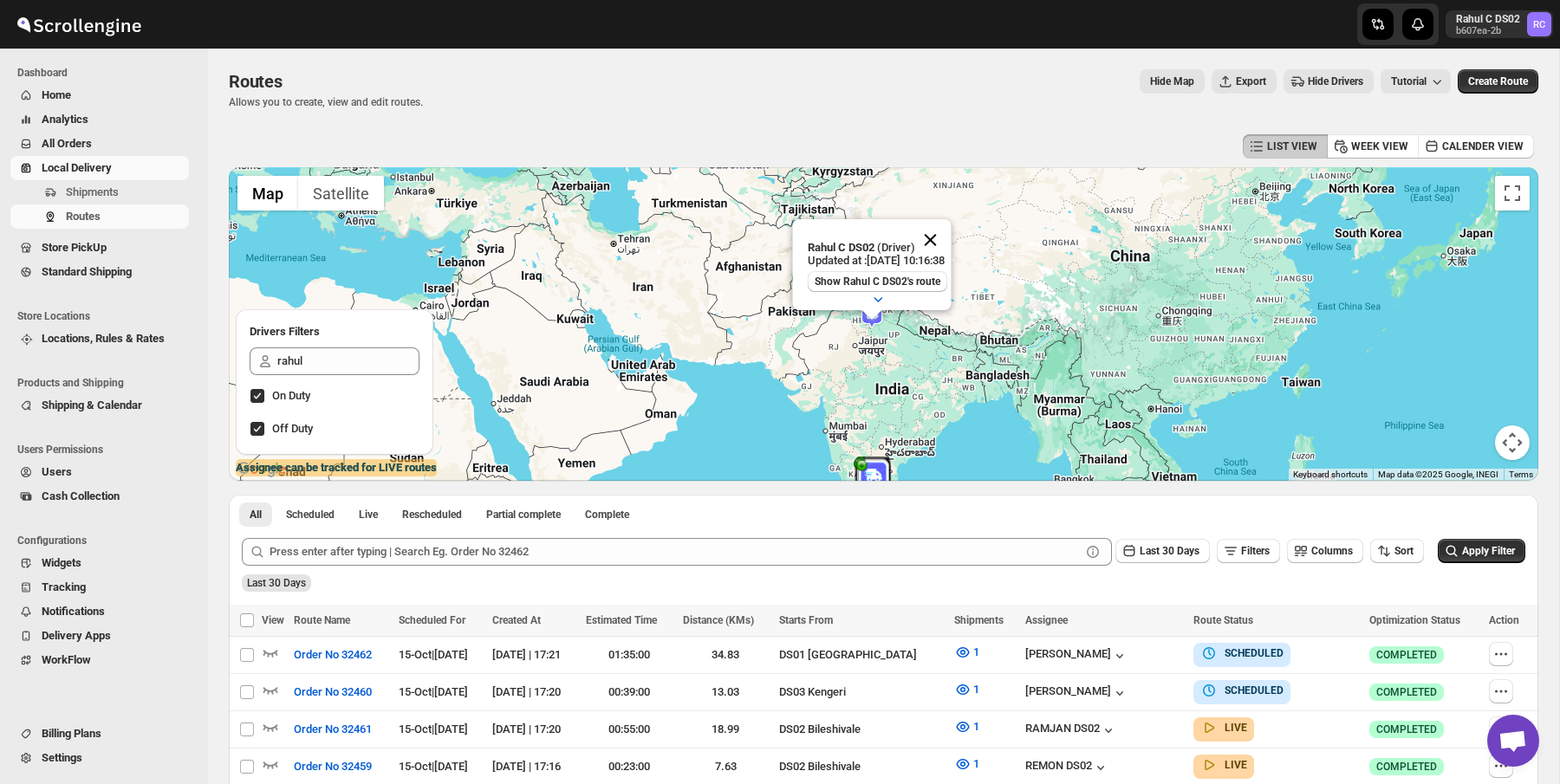
click at [951, 239] on button "Close" at bounding box center [930, 239] width 41 height 41
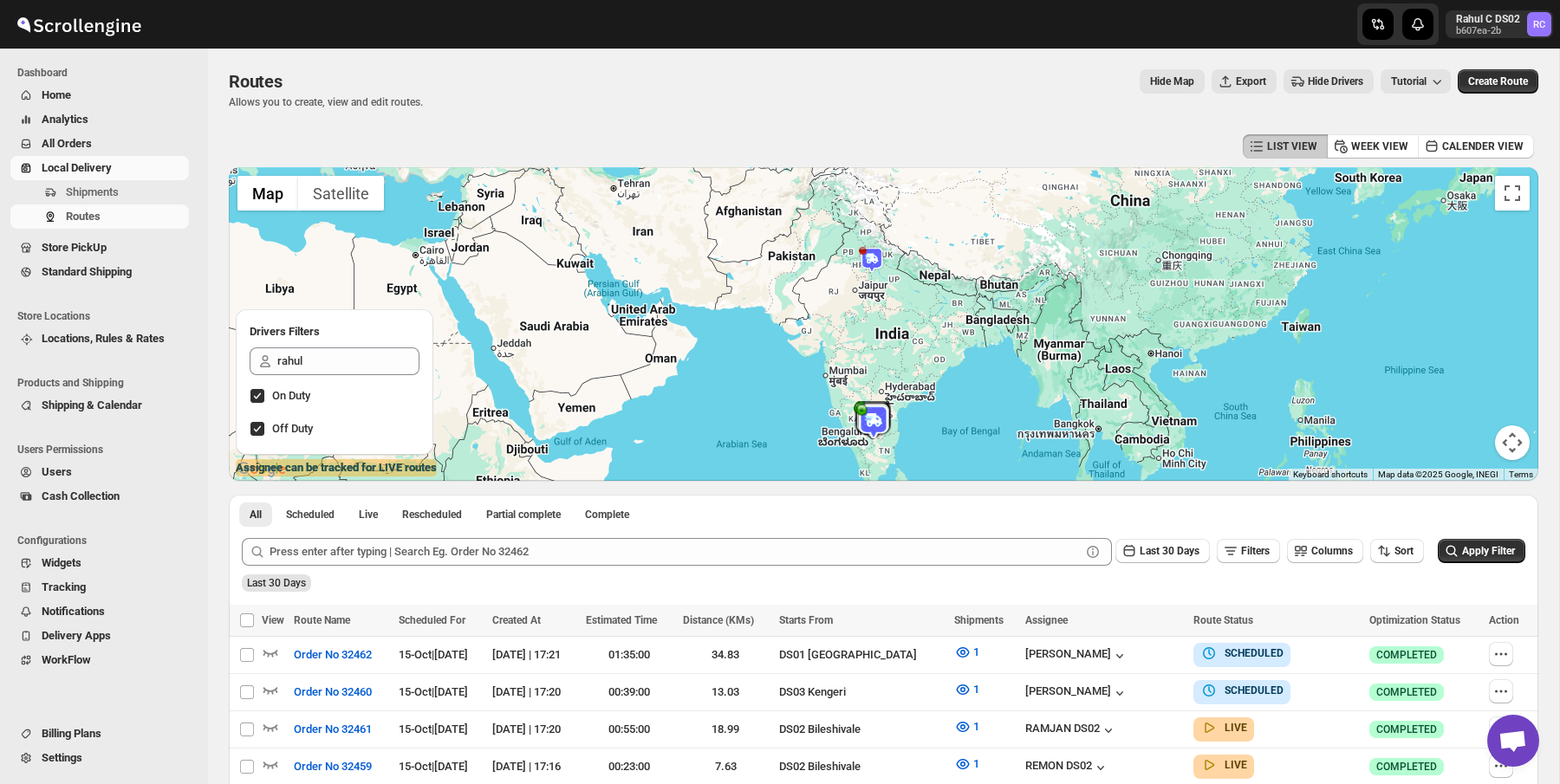
click at [962, 131] on div "LIST VIEW WEEK VIEW CALENDER VIEW" at bounding box center [884, 146] width 1310 height 33
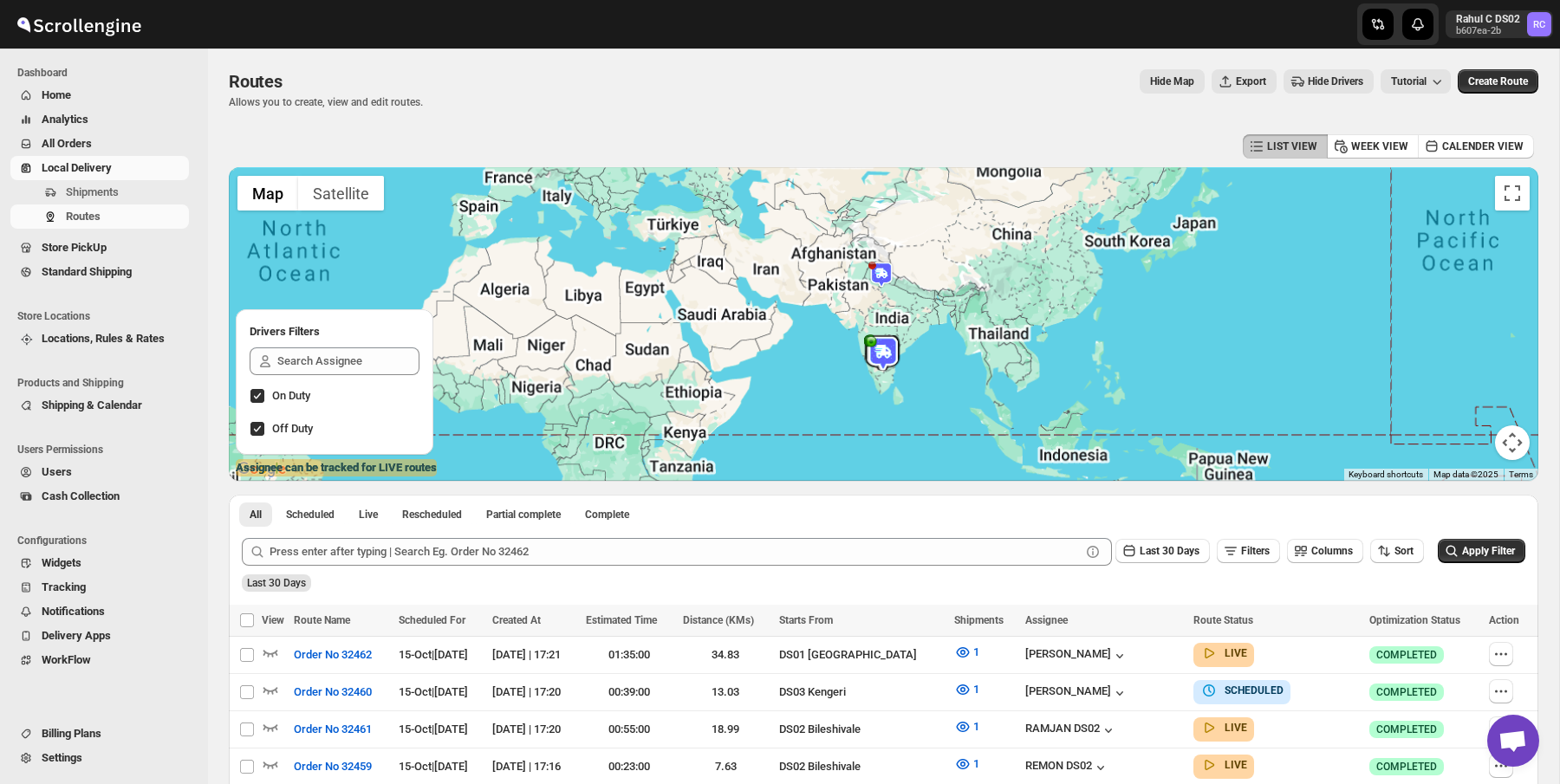
click at [922, 139] on div "LIST VIEW WEEK VIEW CALENDER VIEW" at bounding box center [884, 146] width 1310 height 33
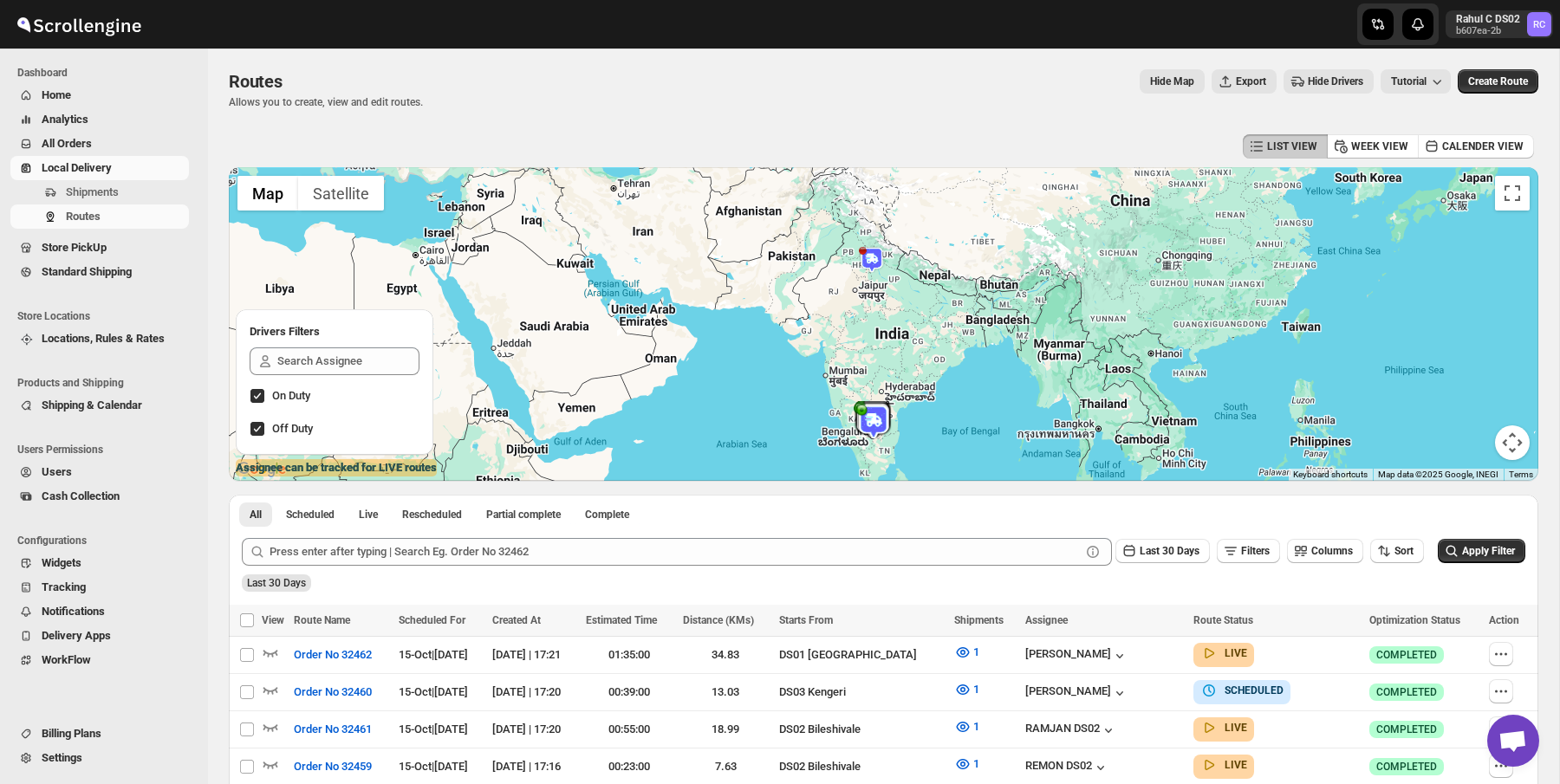
click at [875, 266] on img at bounding box center [872, 260] width 26 height 26
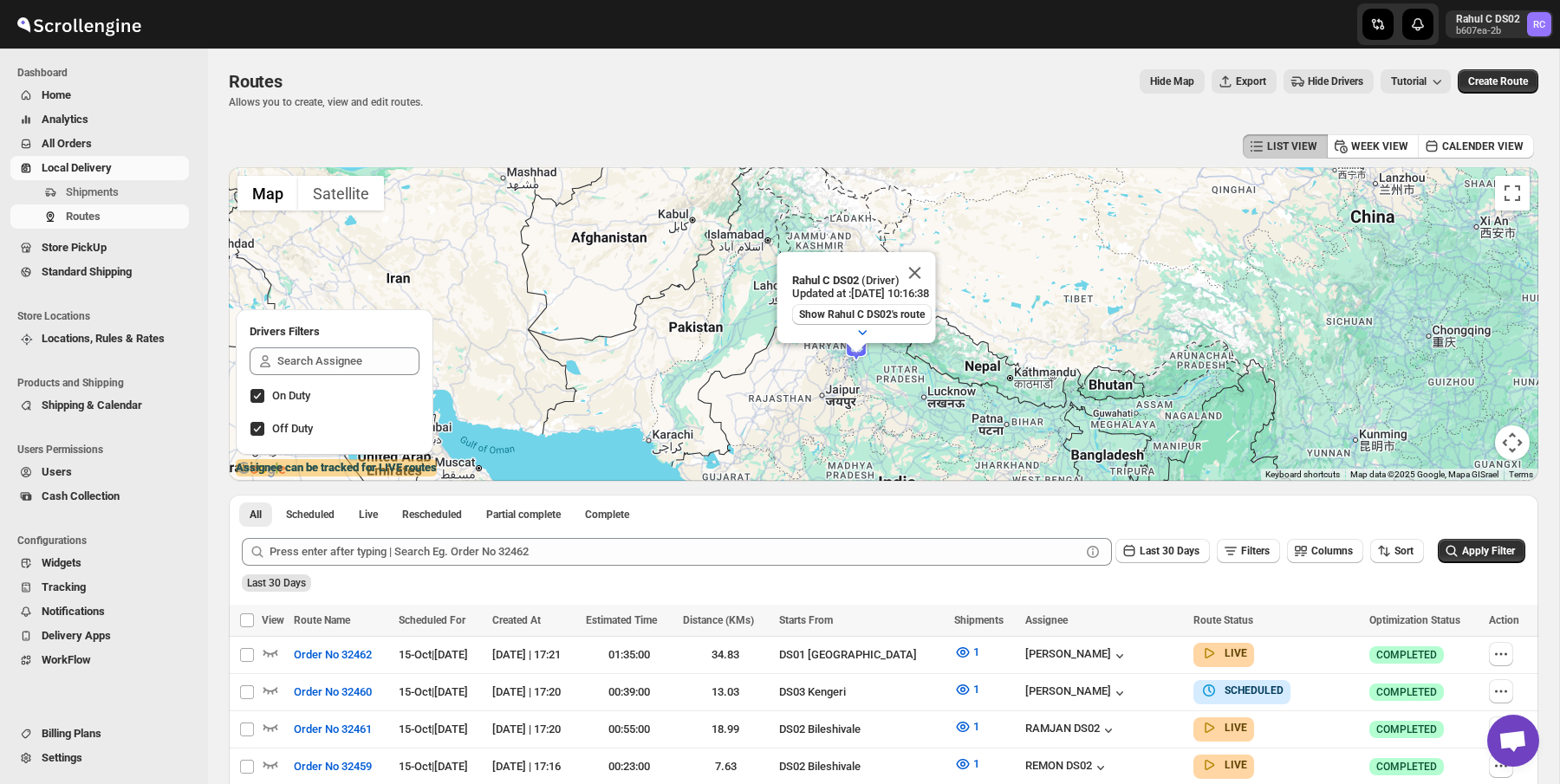
drag, startPoint x: 943, startPoint y: 351, endPoint x: 941, endPoint y: 492, distance: 141.0
click at [932, 259] on button "Close" at bounding box center [914, 273] width 41 height 41
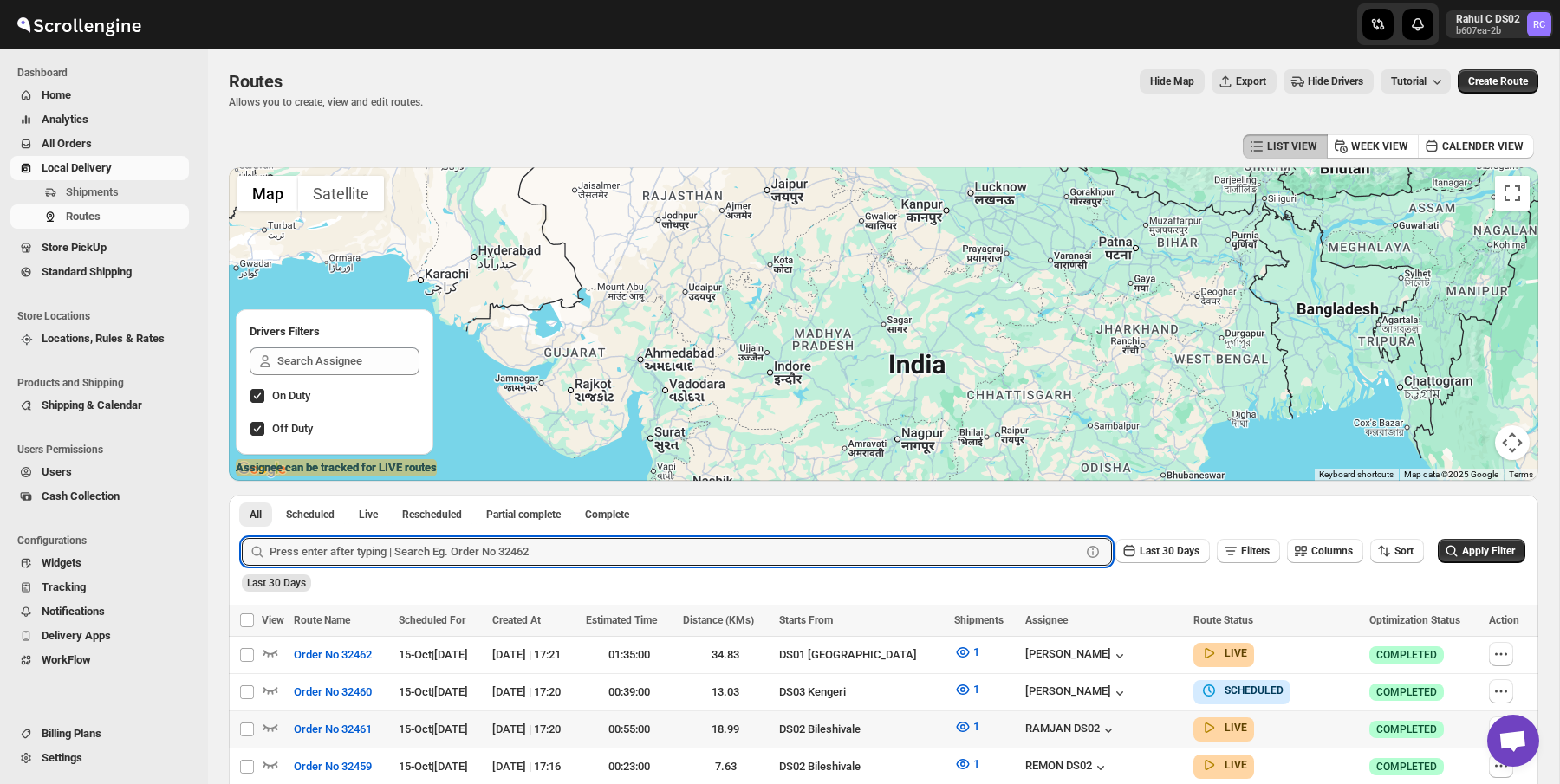
drag, startPoint x: 899, startPoint y: 272, endPoint x: 833, endPoint y: 706, distance: 439.0
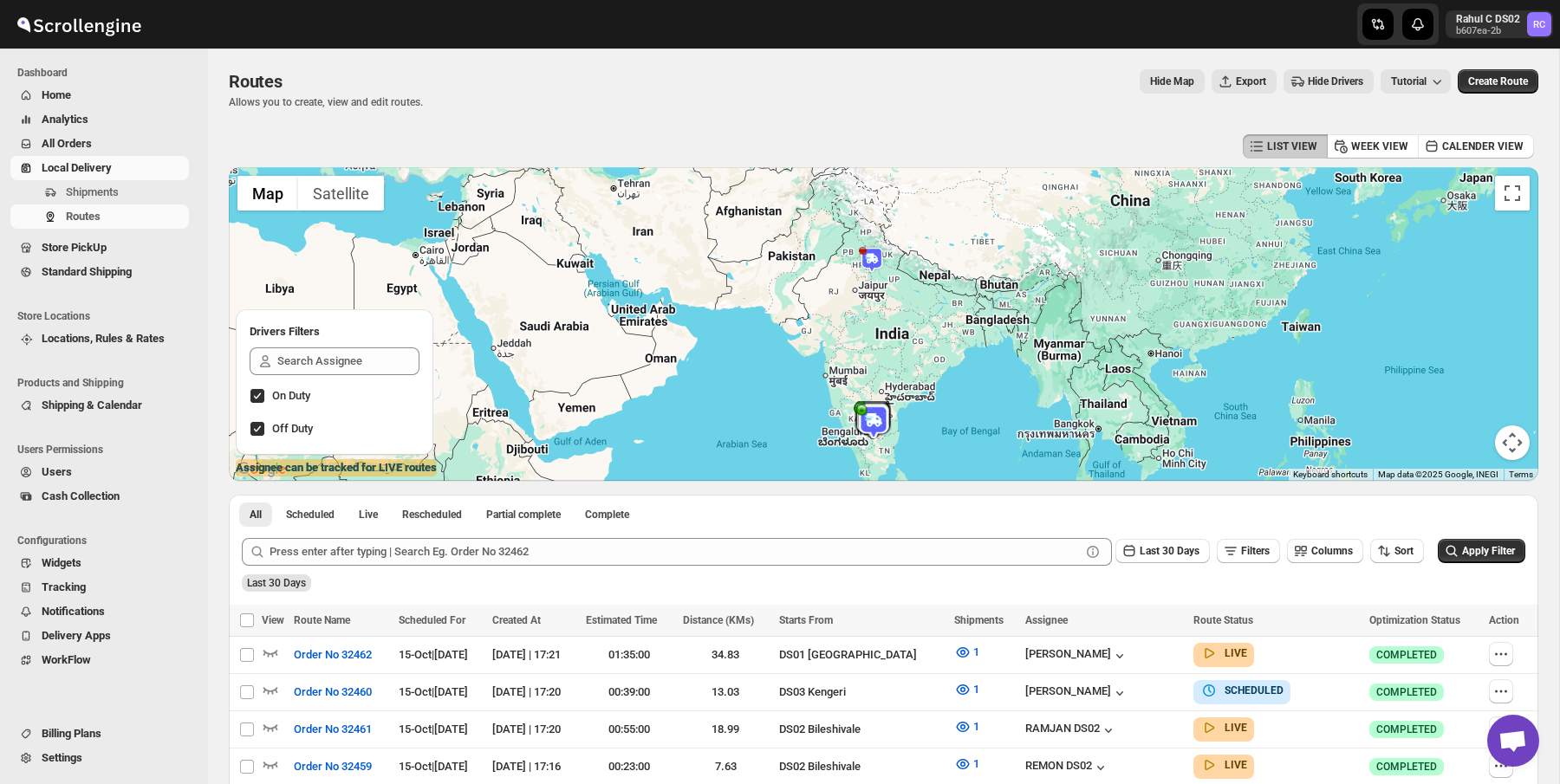
click at [872, 268] on img at bounding box center [872, 260] width 26 height 26
click at [1049, 133] on div "LIST VIEW WEEK VIEW CALENDER VIEW" at bounding box center [884, 146] width 1310 height 33
click at [834, 49] on div "Routes. This page is ready Routes Allows you to create, view and edit routes. H…" at bounding box center [884, 88] width 1310 height 81
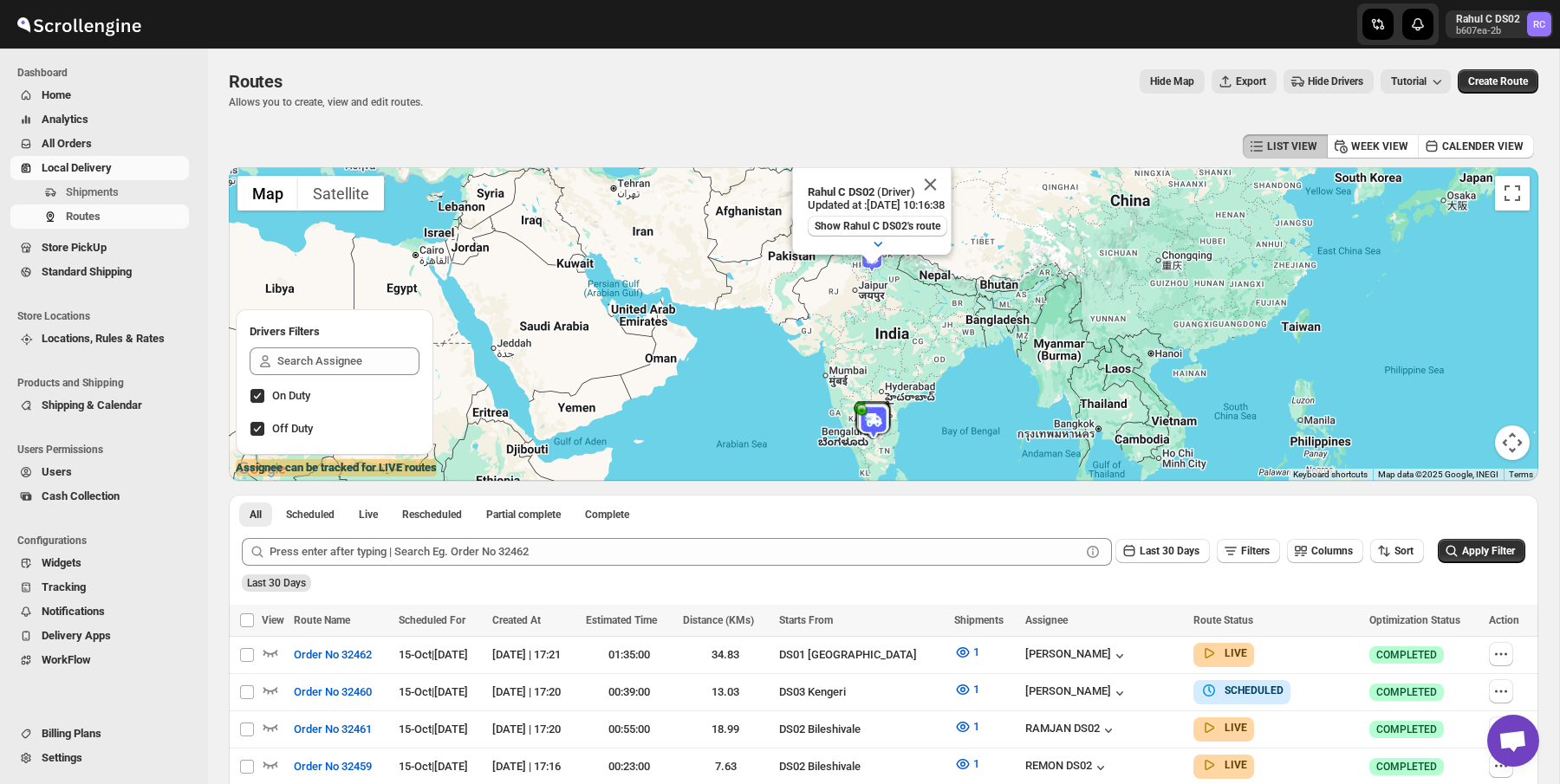
click at [834, 49] on div "Routes. This page is ready Routes Allows you to create, view and edit routes. H…" at bounding box center [884, 88] width 1310 height 81
click at [802, 125] on div "Routes. This page is ready Routes Allows you to create, view and edit routes. H…" at bounding box center [884, 88] width 1310 height 81
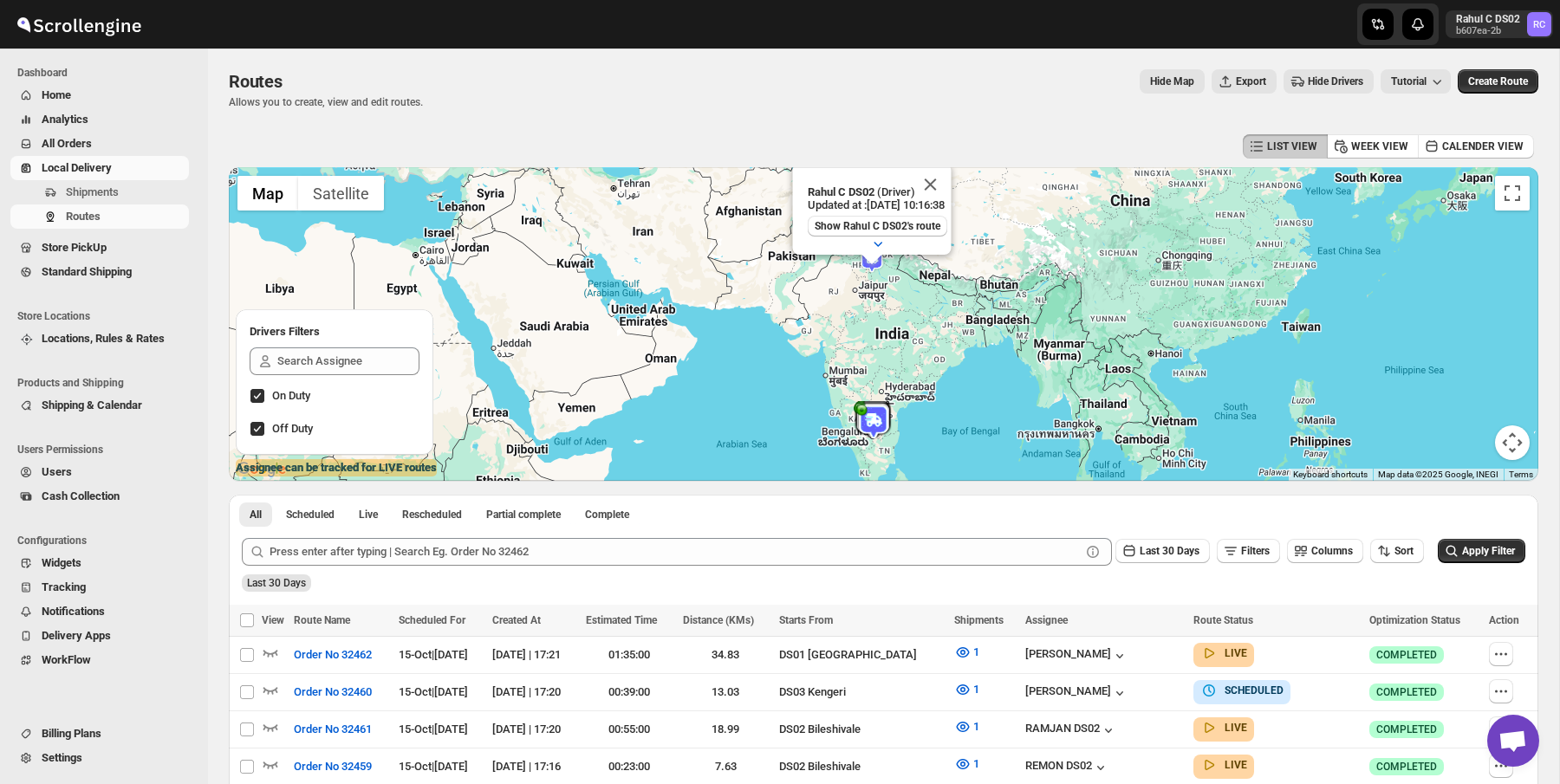
click at [802, 125] on div "Routes. This page is ready Routes Allows you to create, view and edit routes. H…" at bounding box center [884, 88] width 1310 height 81
click at [657, 64] on div "Routes. This page is ready Routes Allows you to create, view and edit routes. H…" at bounding box center [884, 88] width 1310 height 81
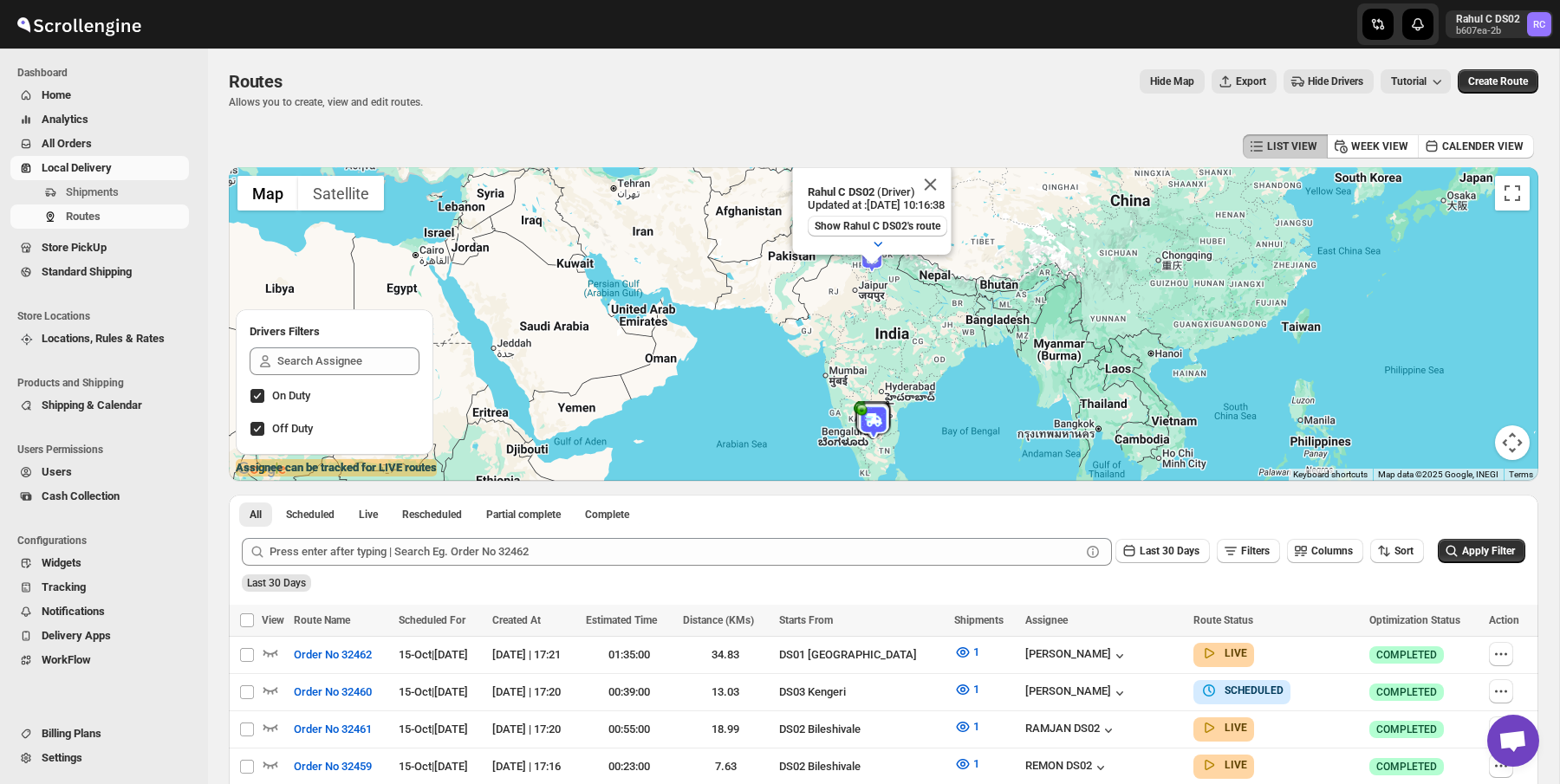
click at [657, 64] on div "Routes. This page is ready Routes Allows you to create, view and edit routes. H…" at bounding box center [884, 88] width 1310 height 81
drag, startPoint x: 514, startPoint y: 77, endPoint x: 261, endPoint y: 61, distance: 253.5
click at [261, 61] on div "Routes. This page is ready Routes Allows you to create, view and edit routes. H…" at bounding box center [884, 88] width 1310 height 81
drag, startPoint x: 261, startPoint y: 61, endPoint x: 492, endPoint y: 160, distance: 251.3
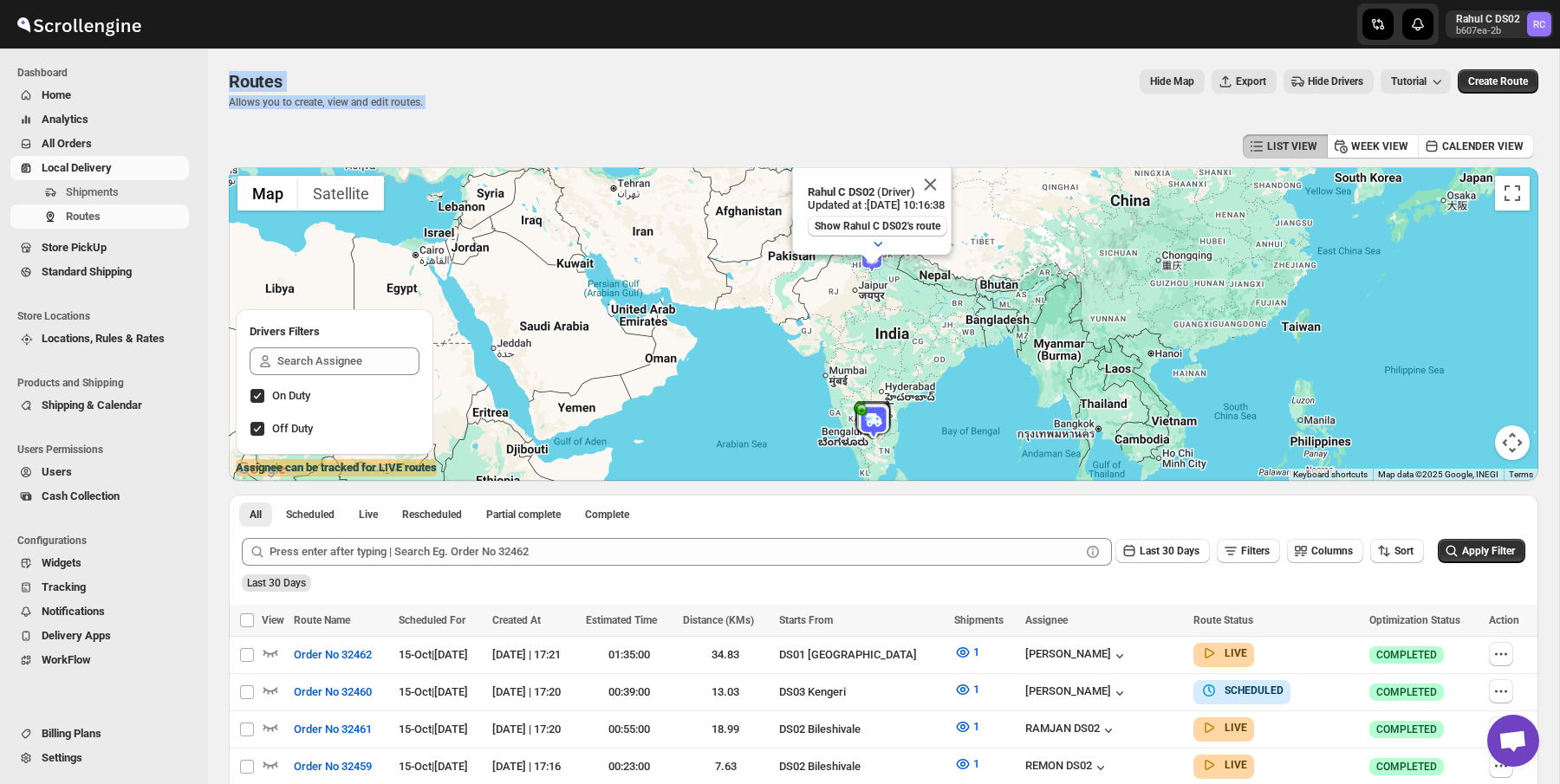
click at [518, 79] on div "Hide Map Export Hide Drivers Tutorial" at bounding box center [943, 81] width 1014 height 25
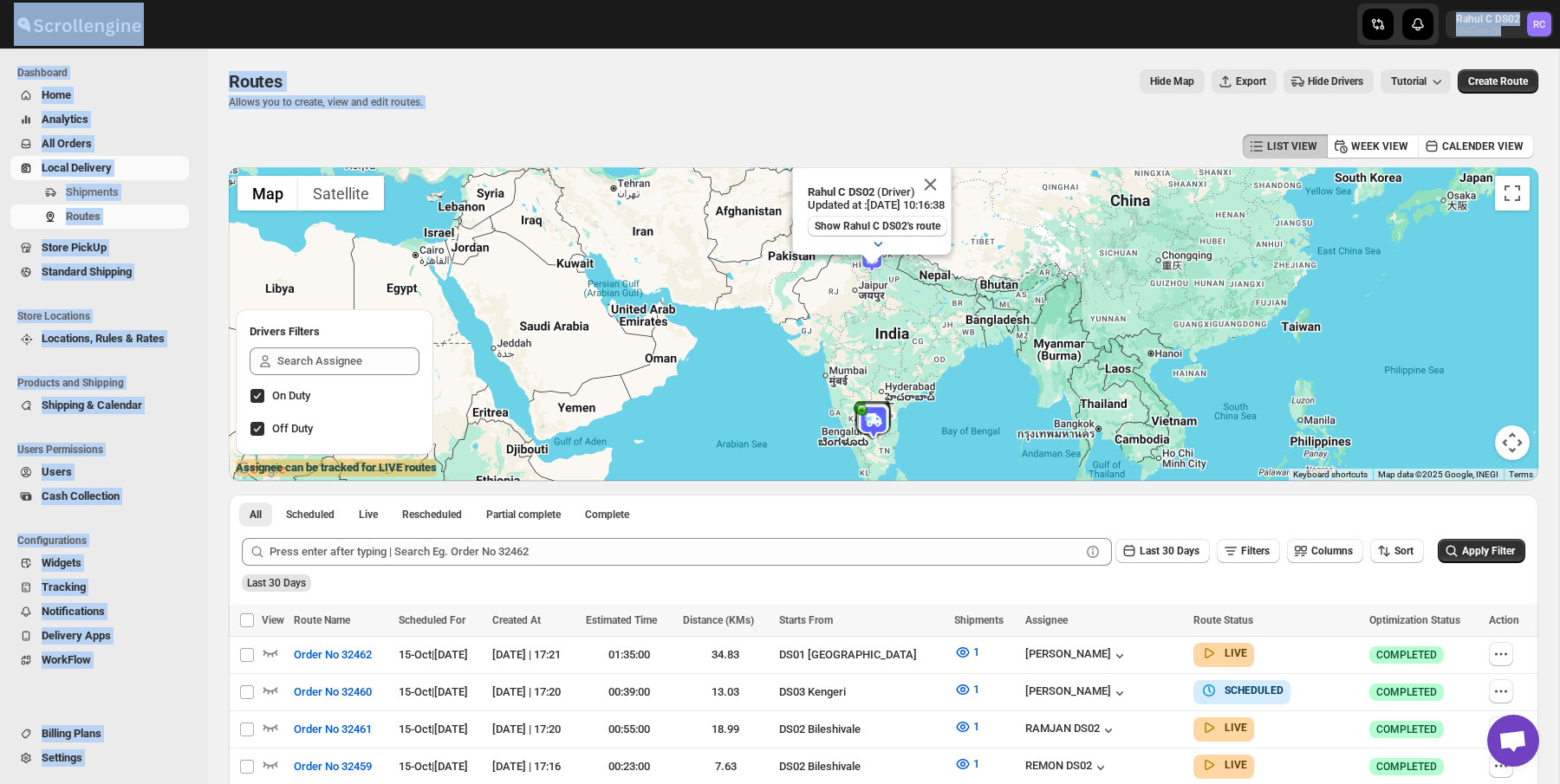
drag, startPoint x: 518, startPoint y: 79, endPoint x: 299, endPoint y: 26, distance: 225.3
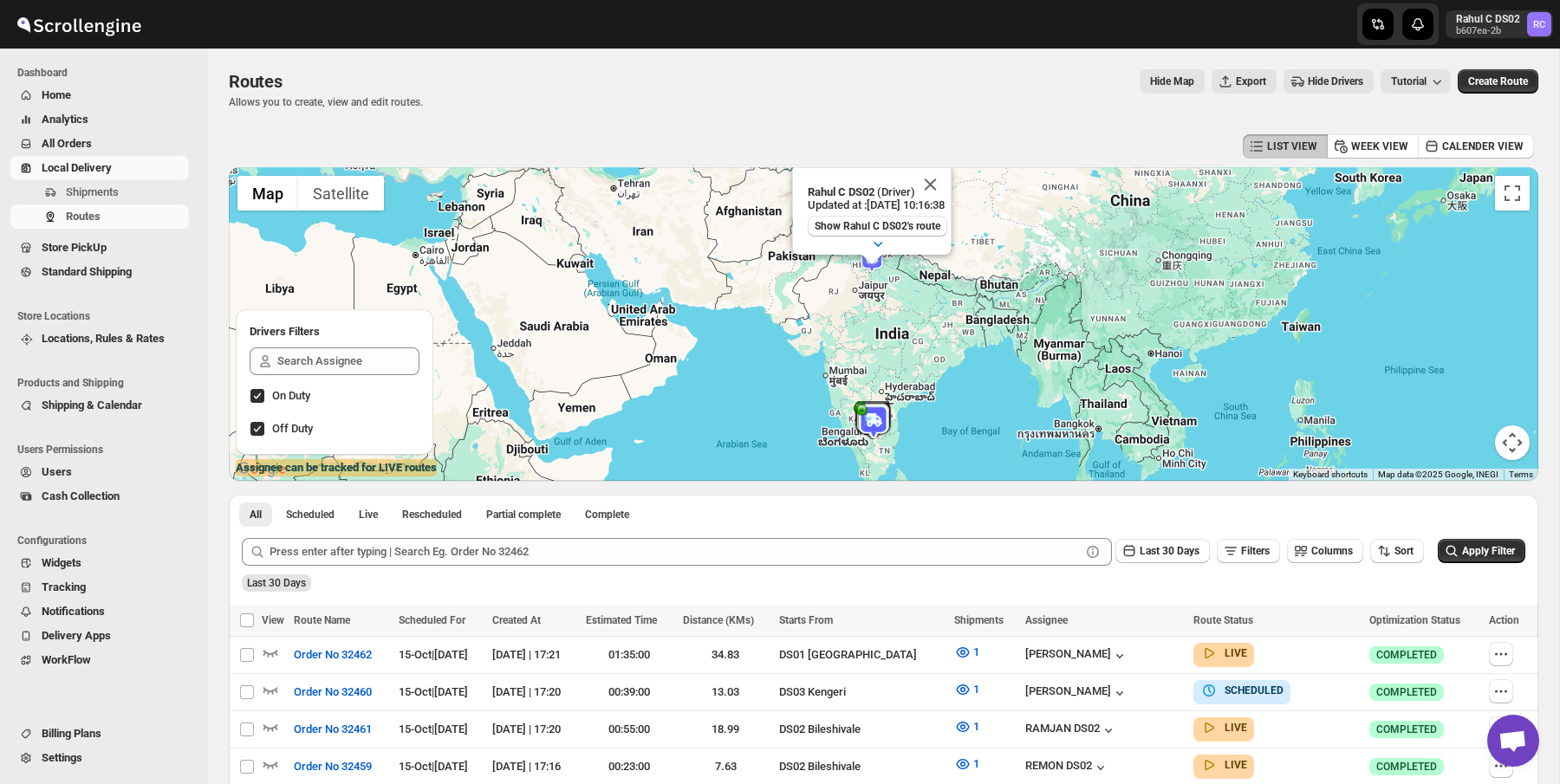
click at [252, 63] on div "Routes. This page is ready Routes Allows you to create, view and edit routes. H…" at bounding box center [884, 88] width 1310 height 81
drag, startPoint x: 252, startPoint y: 63, endPoint x: 577, endPoint y: 140, distance: 334.0
click at [577, 140] on div "LIST VIEW WEEK VIEW CALENDER VIEW" at bounding box center [884, 146] width 1310 height 33
click at [938, 191] on button "Close" at bounding box center [930, 184] width 41 height 41
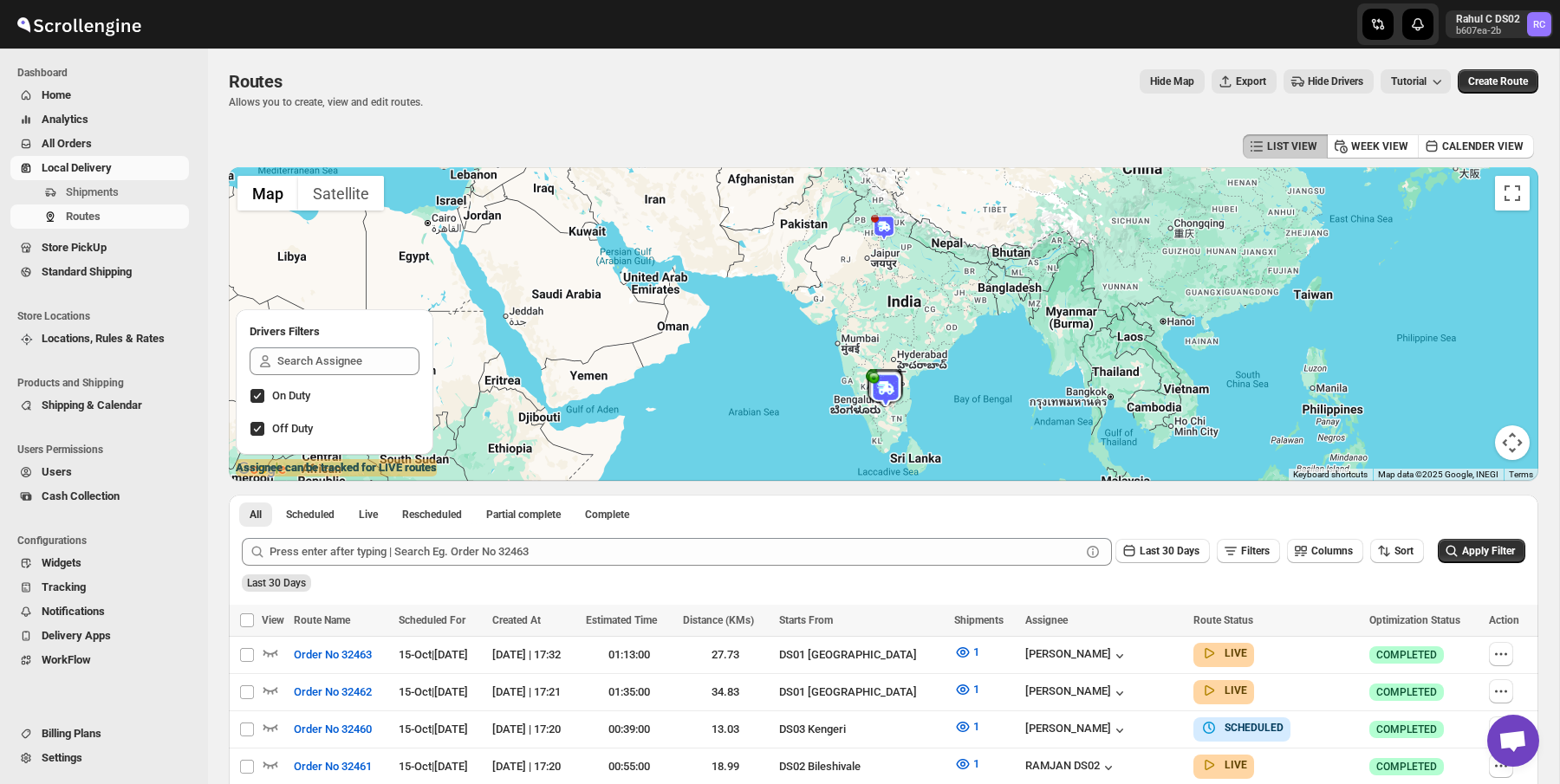
click at [889, 228] on div at bounding box center [884, 324] width 1310 height 314
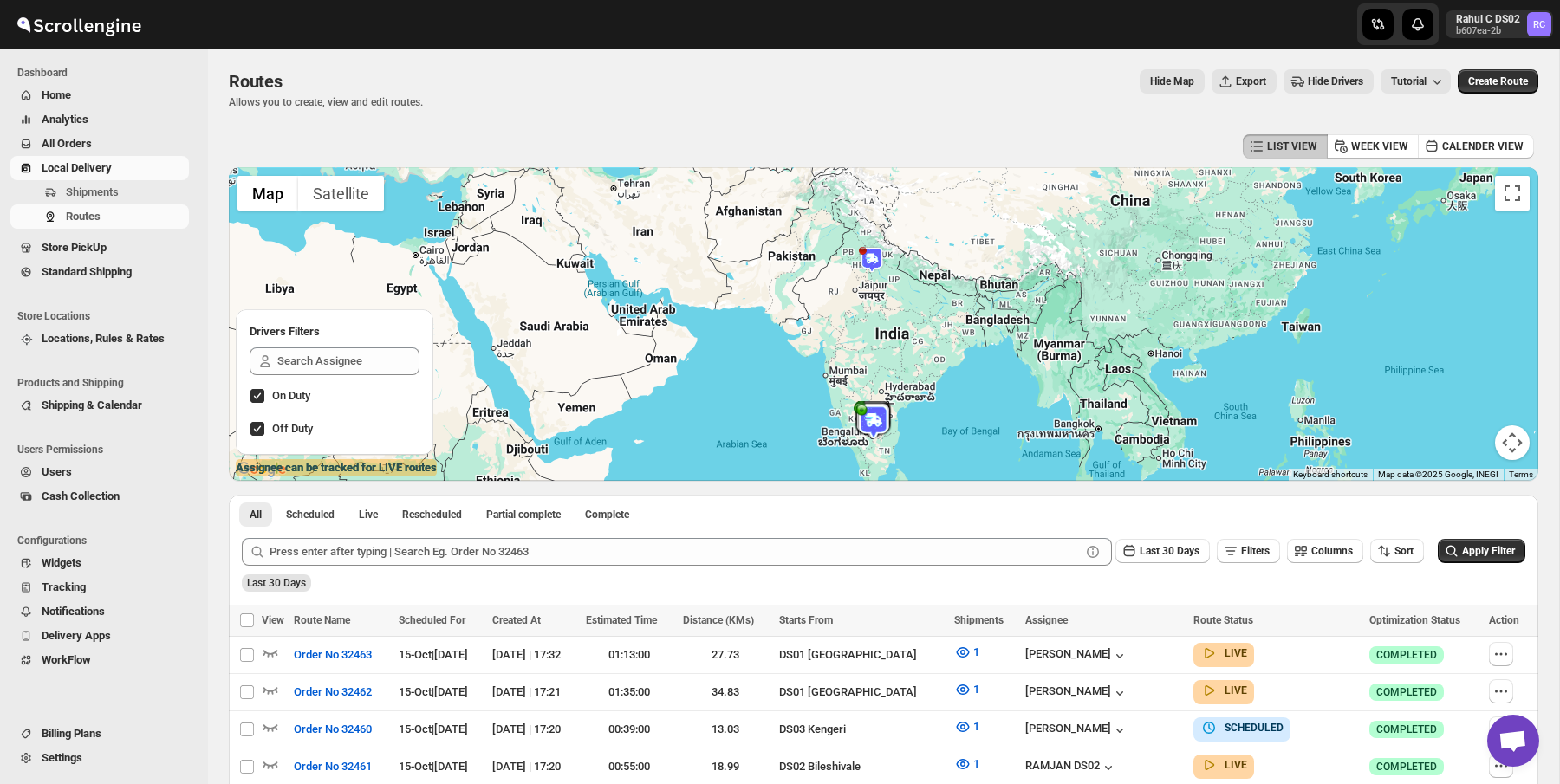
click at [867, 259] on img at bounding box center [872, 260] width 26 height 26
click at [947, 187] on button "Close" at bounding box center [930, 184] width 41 height 41
click at [942, 109] on div "Routes. This page is ready Routes Allows you to create, view and edit routes. H…" at bounding box center [884, 88] width 1310 height 81
click at [872, 250] on img at bounding box center [872, 260] width 26 height 26
click at [946, 180] on button "Close" at bounding box center [930, 184] width 41 height 41
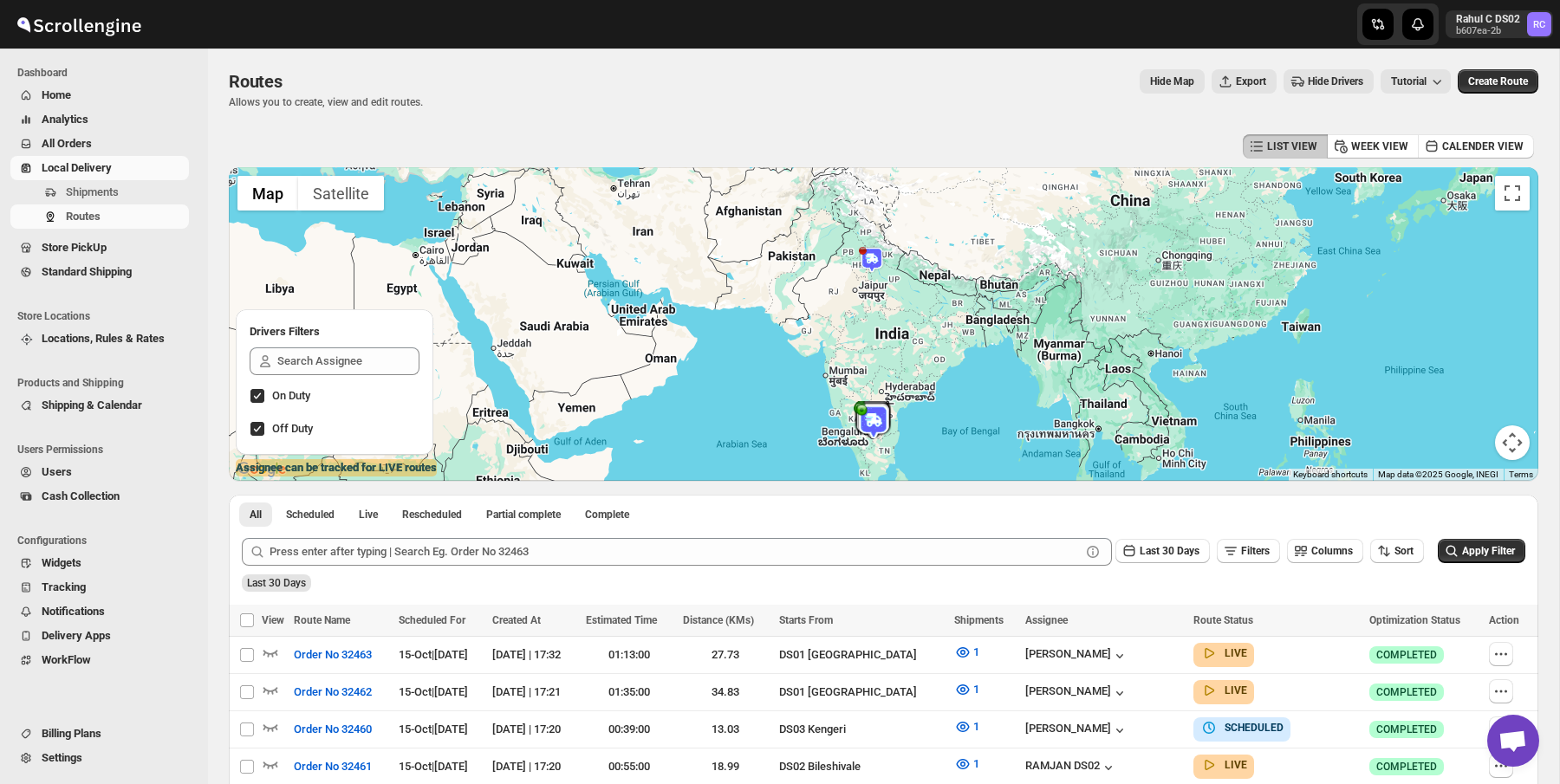
click at [877, 266] on img at bounding box center [872, 260] width 26 height 26
click at [879, 240] on icon "button" at bounding box center [878, 243] width 18 height 18
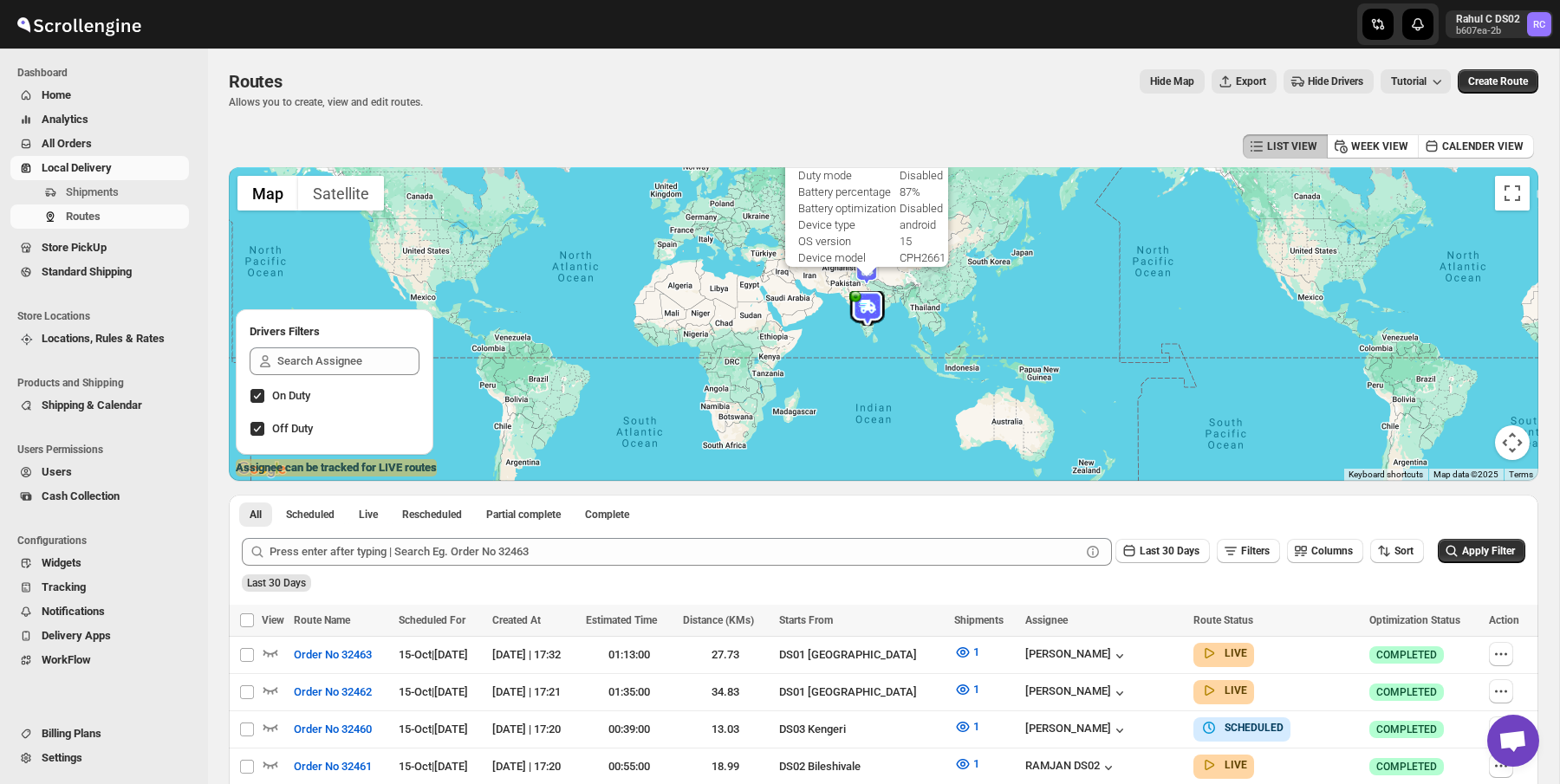
click at [825, 98] on div "Routes Allows you to create, view and edit routes. Hide Map Export Hide Drivers…" at bounding box center [884, 89] width 1310 height 40
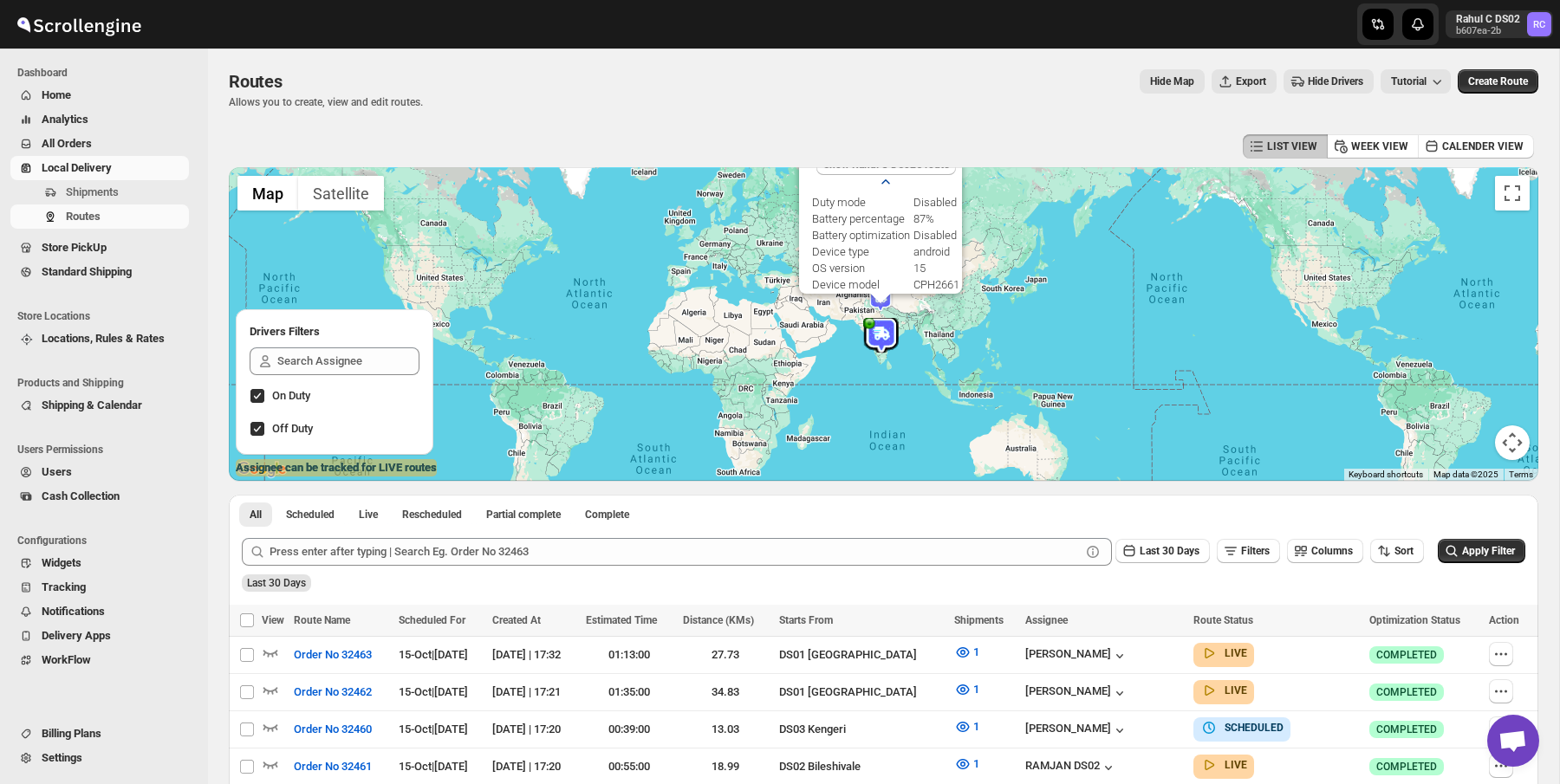
click at [885, 183] on icon "button" at bounding box center [886, 183] width 18 height 18
click at [953, 218] on button "Close" at bounding box center [939, 224] width 41 height 41
